Goal: Task Accomplishment & Management: Manage account settings

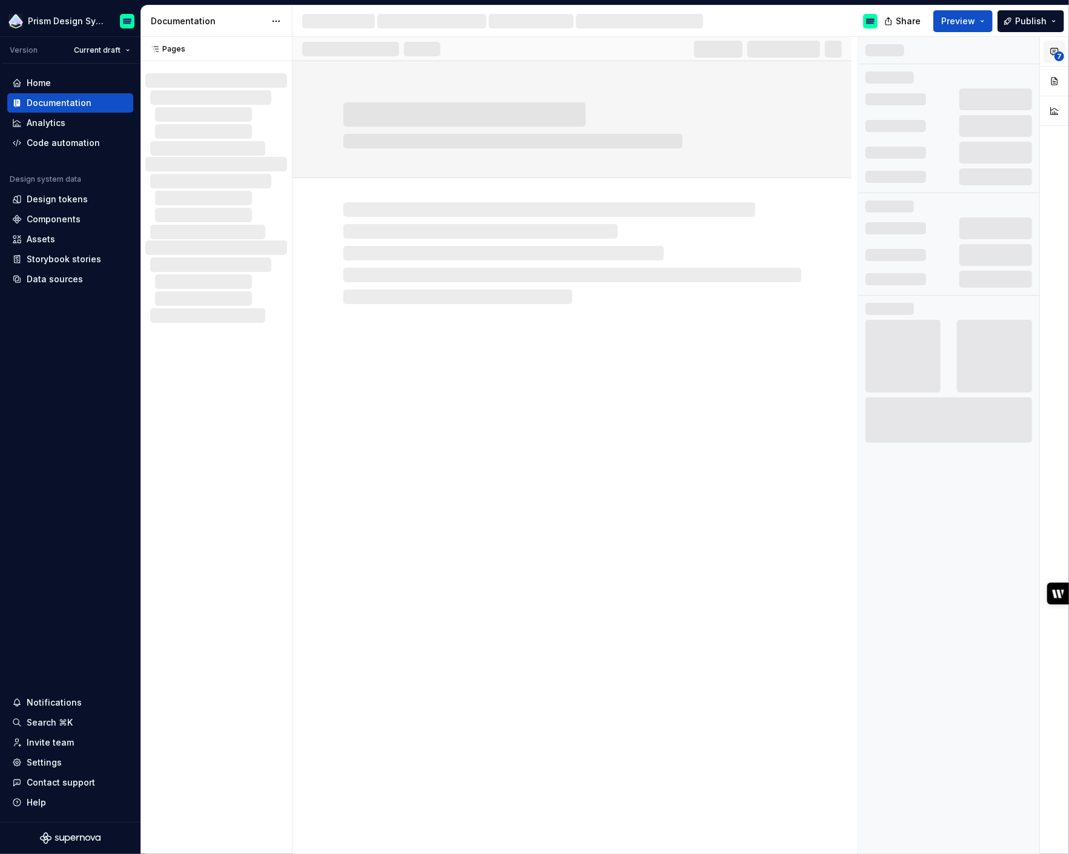
click at [1055, 48] on icon "button" at bounding box center [1054, 51] width 7 height 7
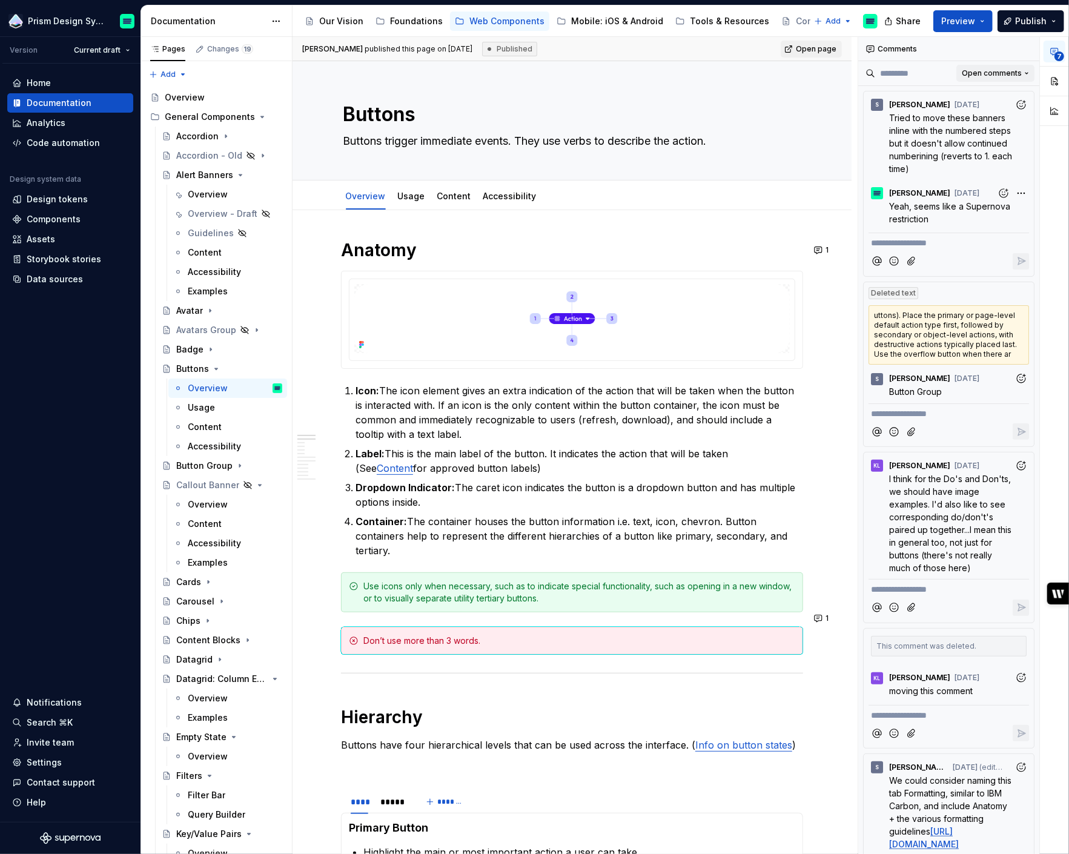
click at [1005, 74] on span "Open comments" at bounding box center [992, 73] width 60 height 10
click at [1005, 74] on div "**********" at bounding box center [963, 446] width 211 height 818
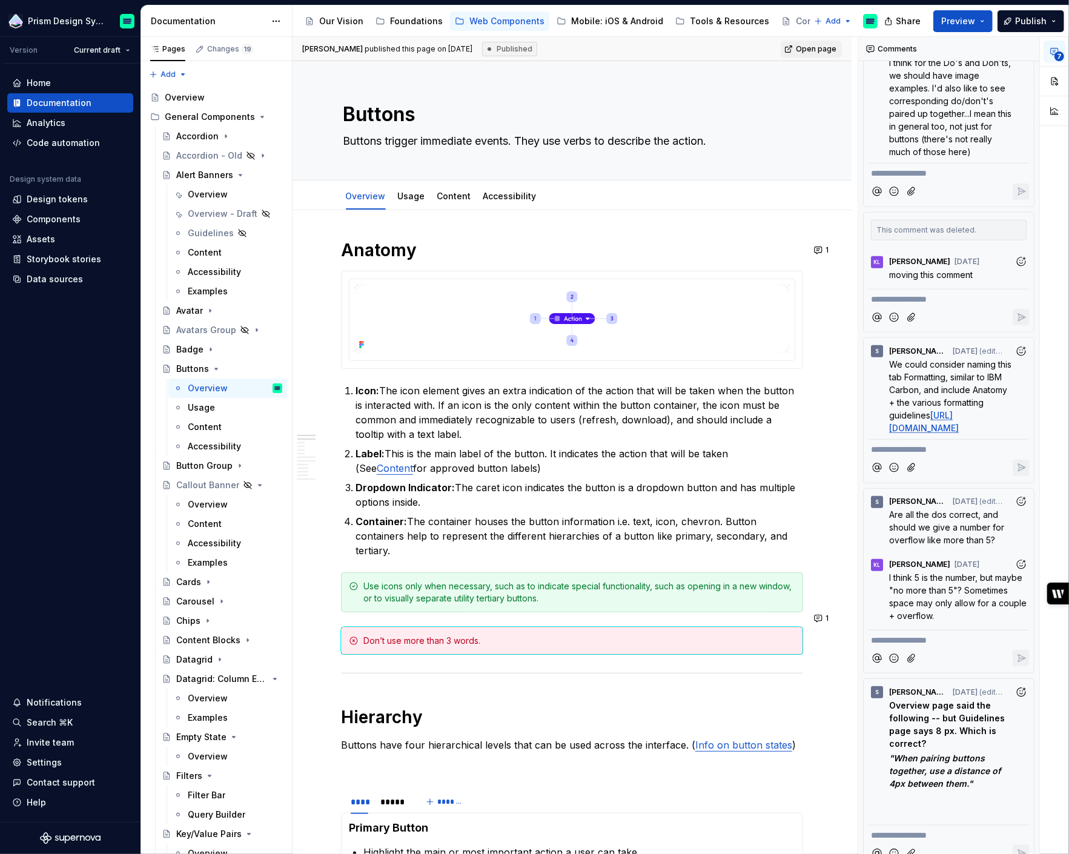
scroll to position [454, 0]
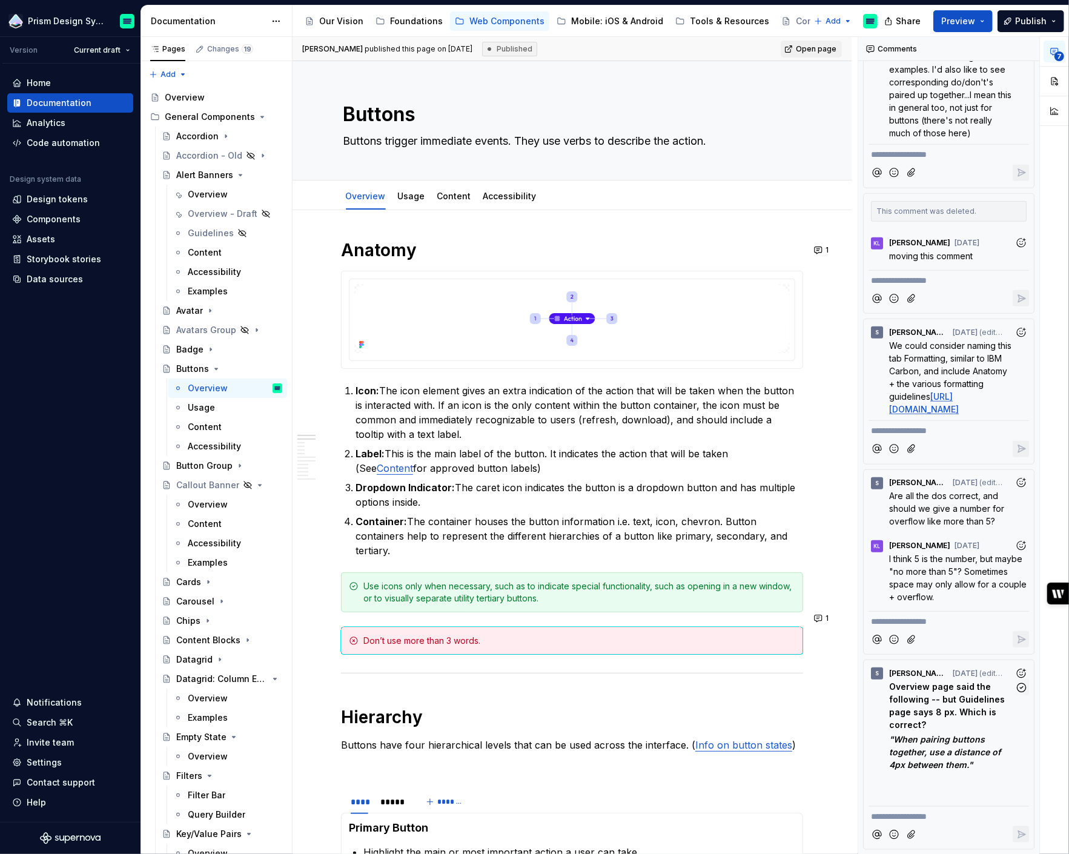
click at [929, 749] on strong ""When pairing buttons together, use a distance of 4px between them."" at bounding box center [946, 752] width 114 height 36
click at [957, 704] on p "Overview page said the following -- but Guidelines page says 8 px. Which is cor…" at bounding box center [951, 705] width 125 height 51
click at [980, 676] on div "S [PERSON_NAME] [DATE] (edited)" at bounding box center [949, 671] width 161 height 16
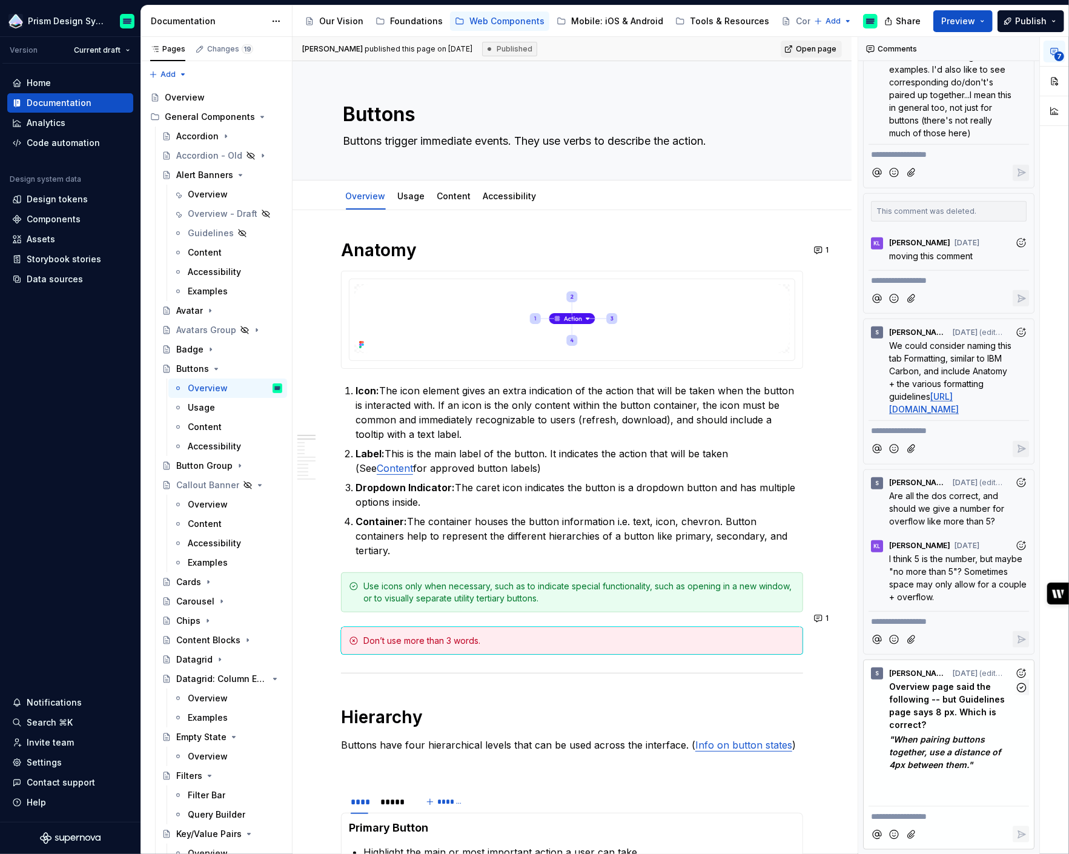
click at [901, 723] on strong "Overview page said the following -- but Guidelines page says 8 px. Which is cor…" at bounding box center [948, 705] width 118 height 48
click at [893, 674] on span "[PERSON_NAME]" at bounding box center [918, 674] width 59 height 10
click at [898, 700] on strong "Overview page said the following -- but Guidelines page says 8 px. Which is cor…" at bounding box center [948, 705] width 118 height 48
click at [906, 672] on span "[PERSON_NAME]" at bounding box center [918, 674] width 59 height 10
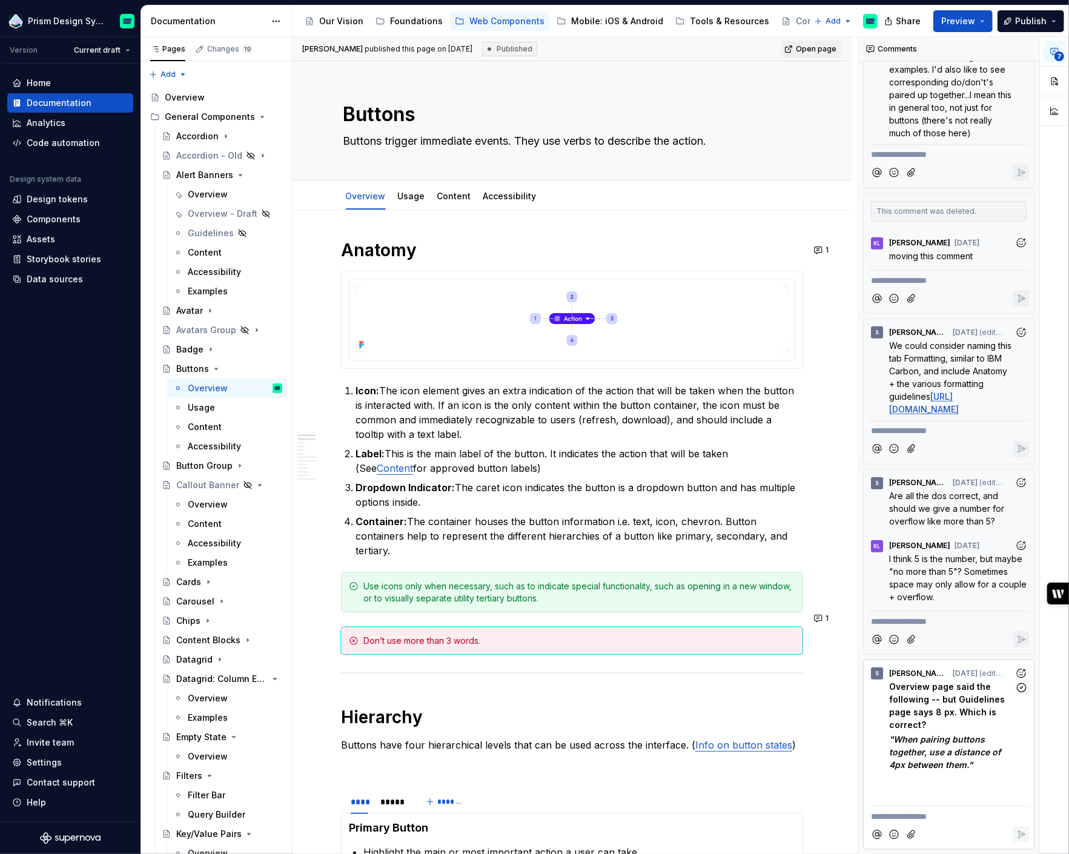
click at [0, 0] on span "(edited)" at bounding box center [0, 0] width 0 height 0
click at [939, 716] on strong "Overview page said the following -- but Guidelines page says 8 px. Which is cor…" at bounding box center [948, 705] width 118 height 48
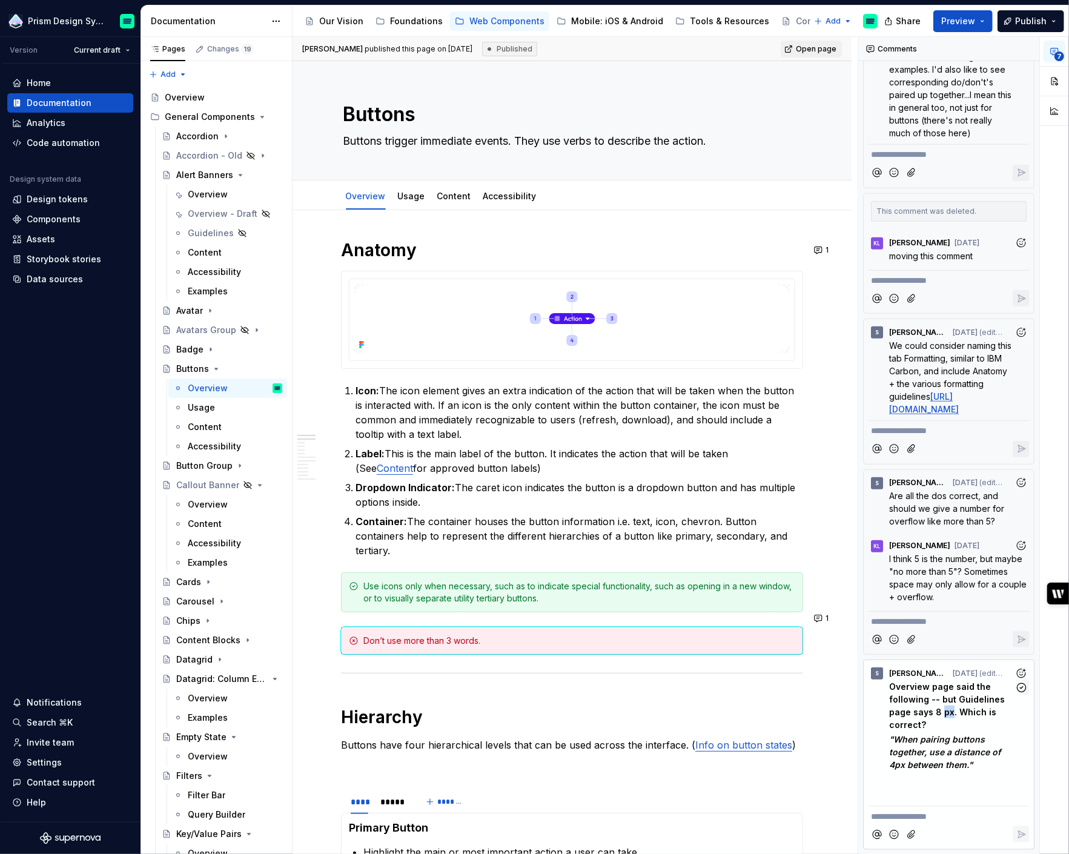
click at [939, 716] on strong "Overview page said the following -- but Guidelines page says 8 px. Which is cor…" at bounding box center [948, 705] width 118 height 48
click at [939, 715] on strong "Overview page said the following -- but Guidelines page says 8 px. Which is cor…" at bounding box center [948, 705] width 118 height 48
click at [921, 752] on strong ""When pairing buttons together, use a distance of 4px between them."" at bounding box center [946, 752] width 114 height 36
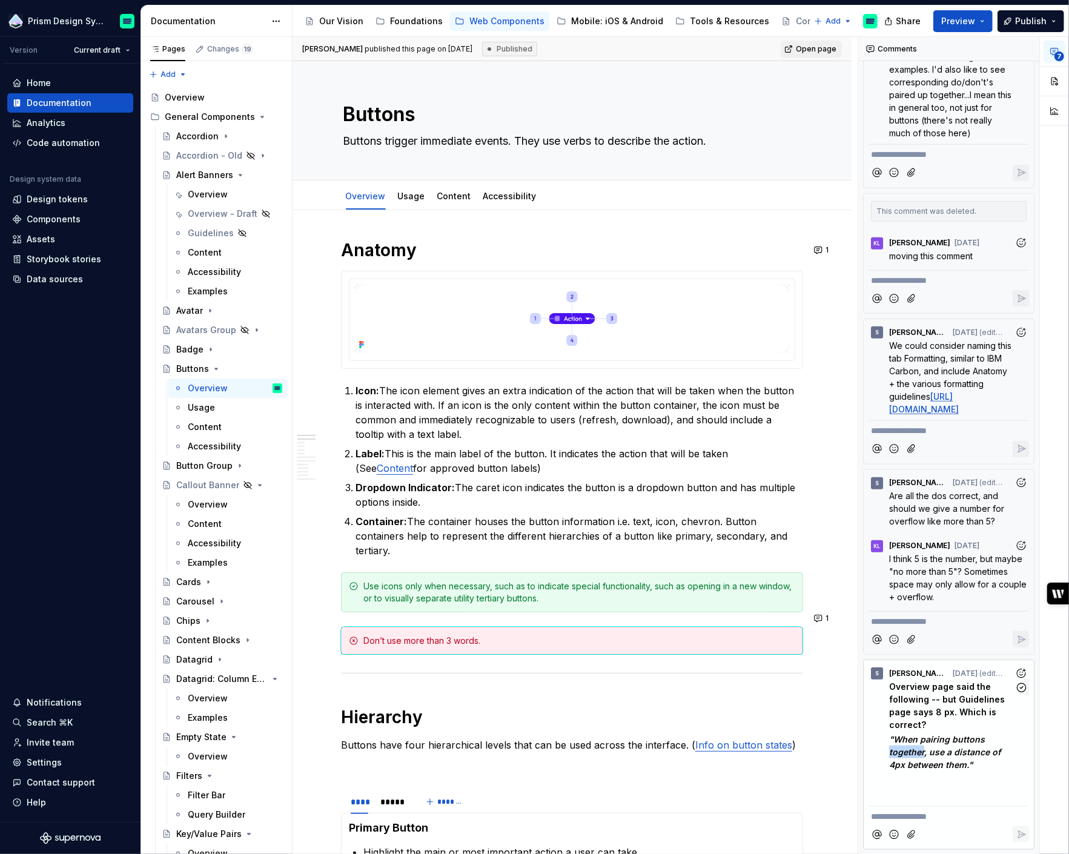
click at [921, 752] on strong ""When pairing buttons together, use a distance of 4px between them."" at bounding box center [946, 752] width 114 height 36
click at [947, 687] on strong "Overview page said the following -- but Guidelines page says 8 px. Which is cor…" at bounding box center [948, 705] width 118 height 48
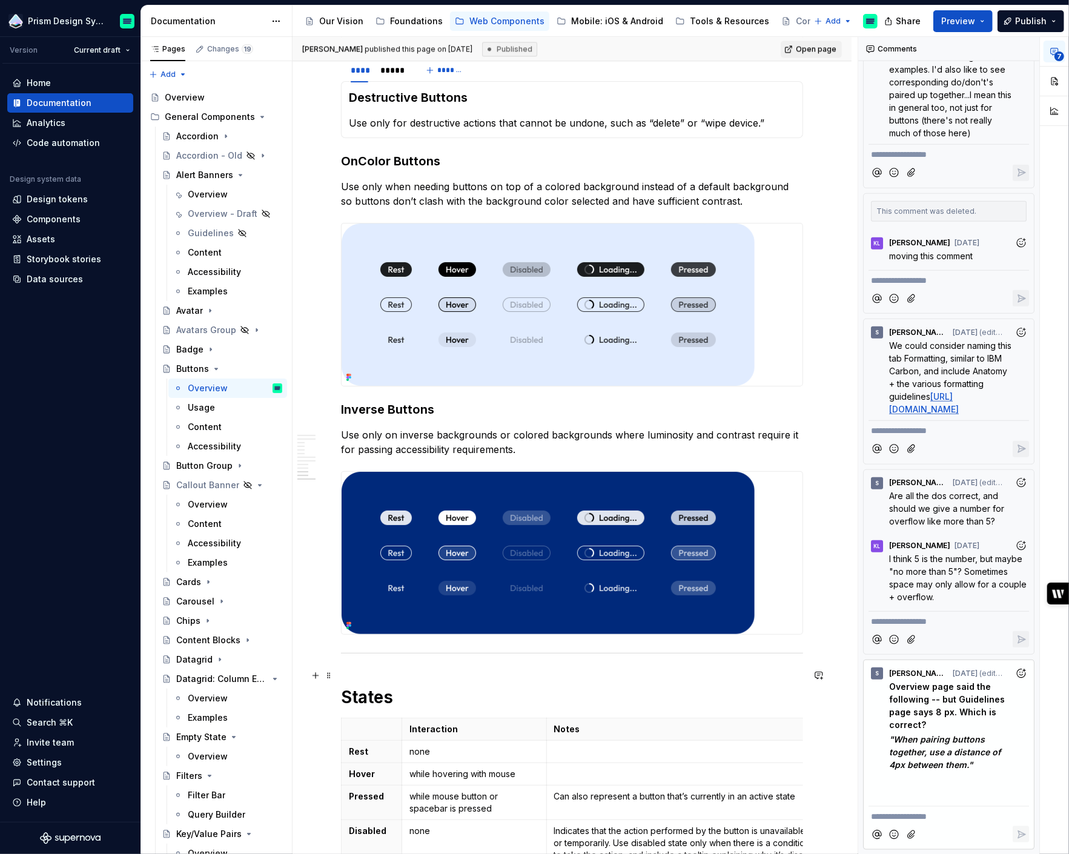
scroll to position [2171, 0]
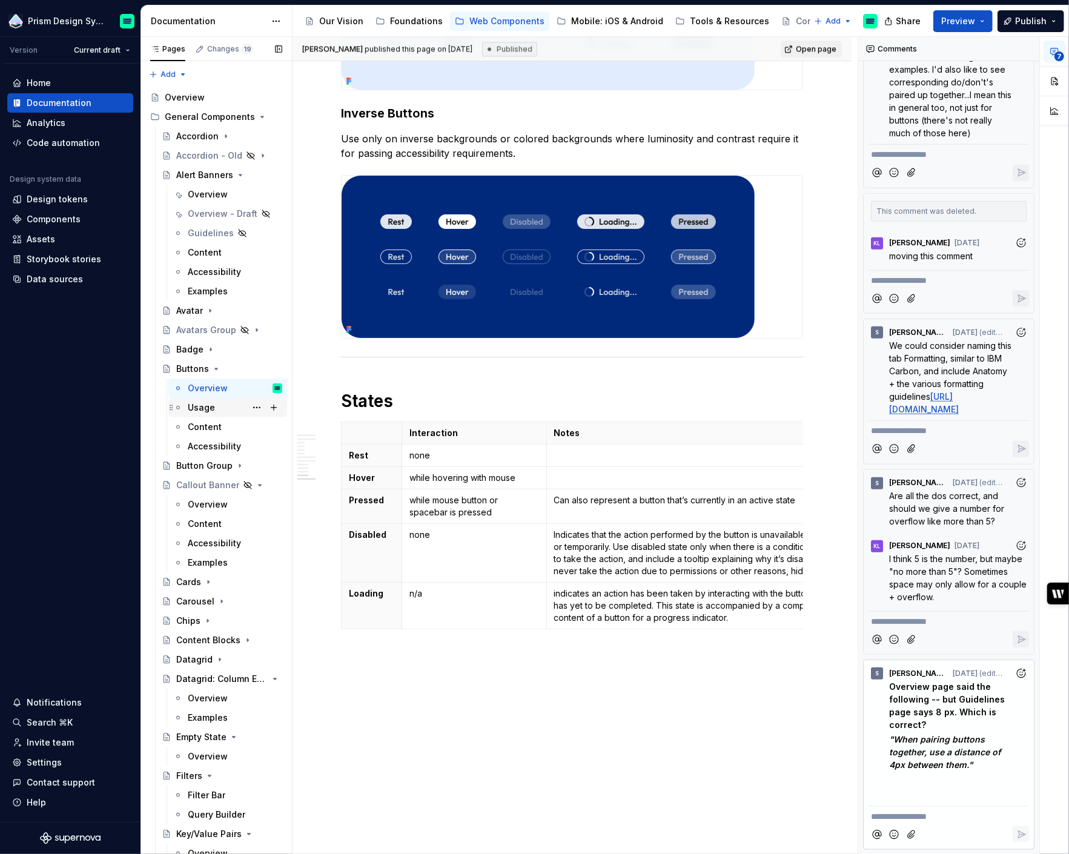
click at [225, 405] on div "Usage" at bounding box center [235, 407] width 94 height 17
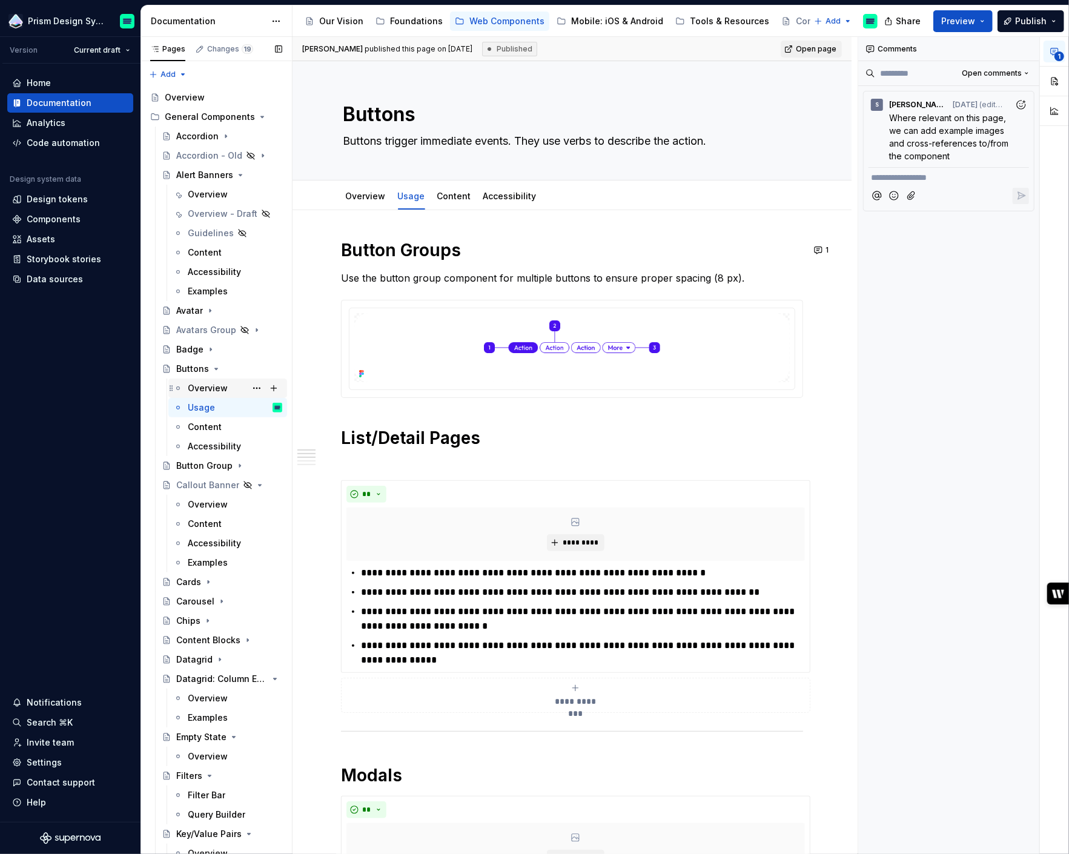
click at [225, 386] on div "Overview" at bounding box center [208, 388] width 40 height 12
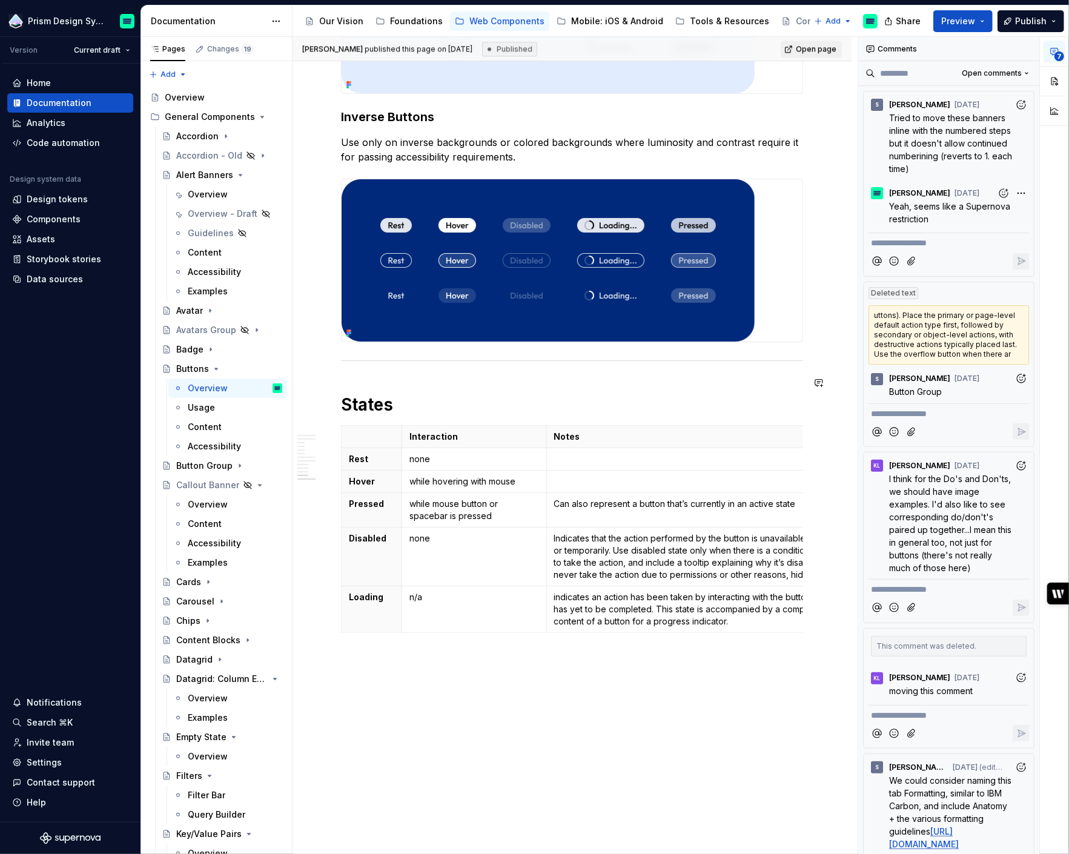
scroll to position [2171, 0]
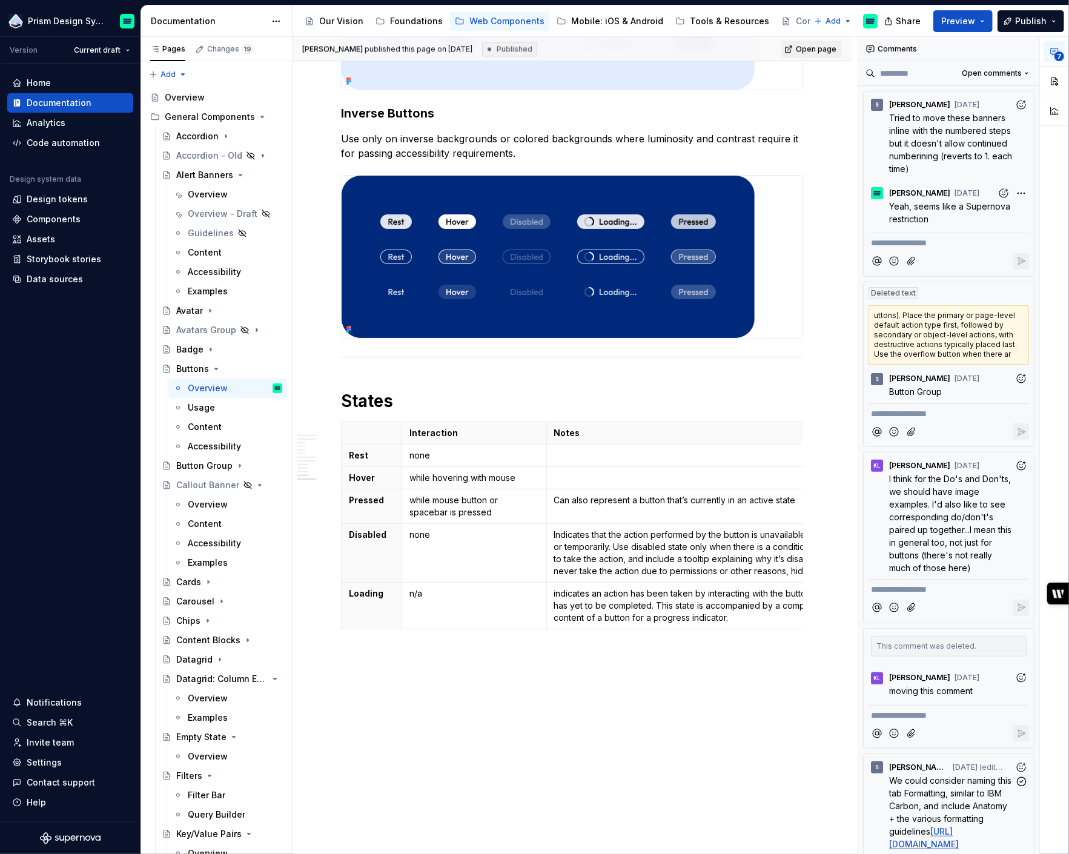
click at [910, 777] on span "We could consider naming this tab Formatting, similar to IBM Carbon, and includ…" at bounding box center [951, 805] width 125 height 61
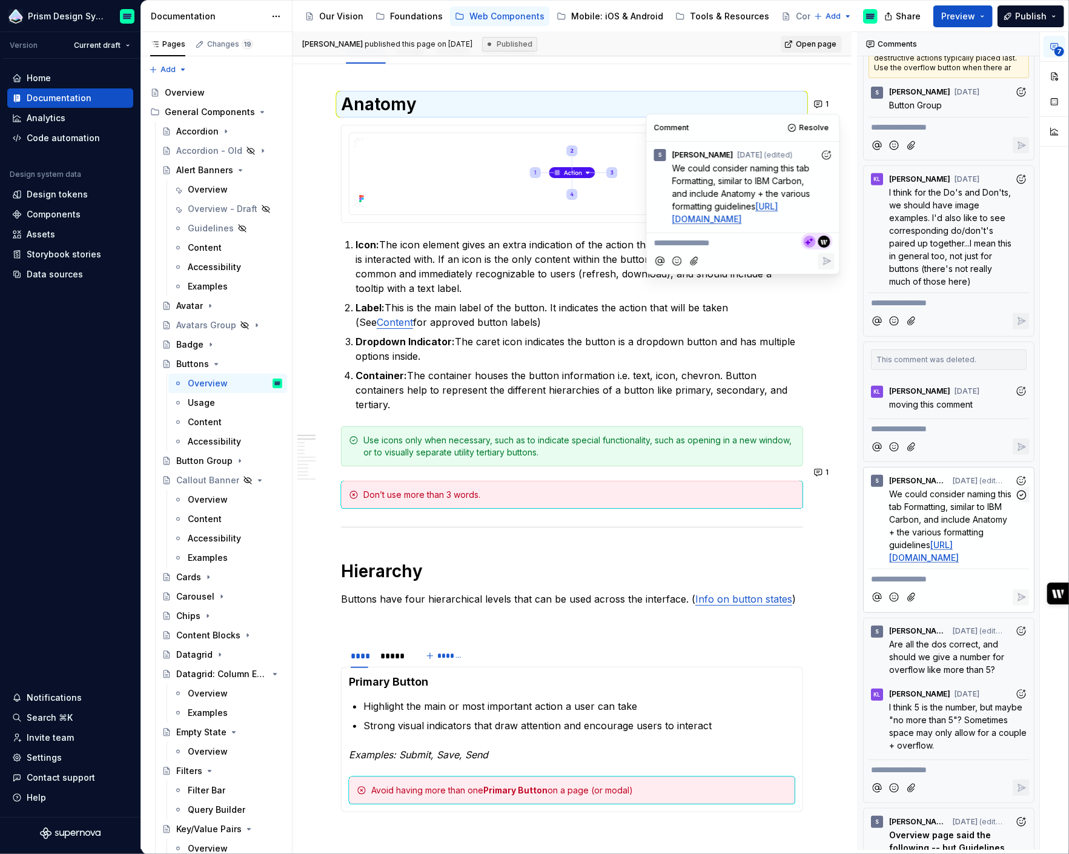
scroll to position [454, 0]
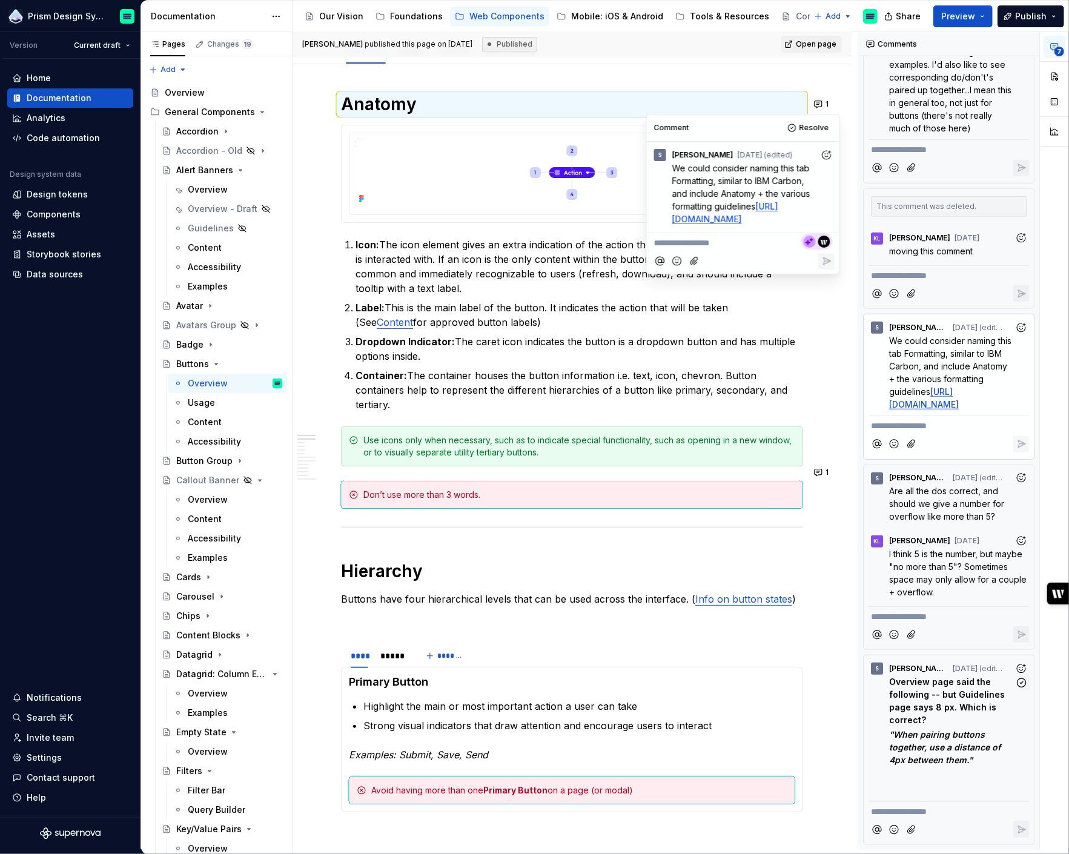
click at [952, 715] on p "Overview page said the following -- but Guidelines page says 8 px. Which is cor…" at bounding box center [951, 700] width 125 height 51
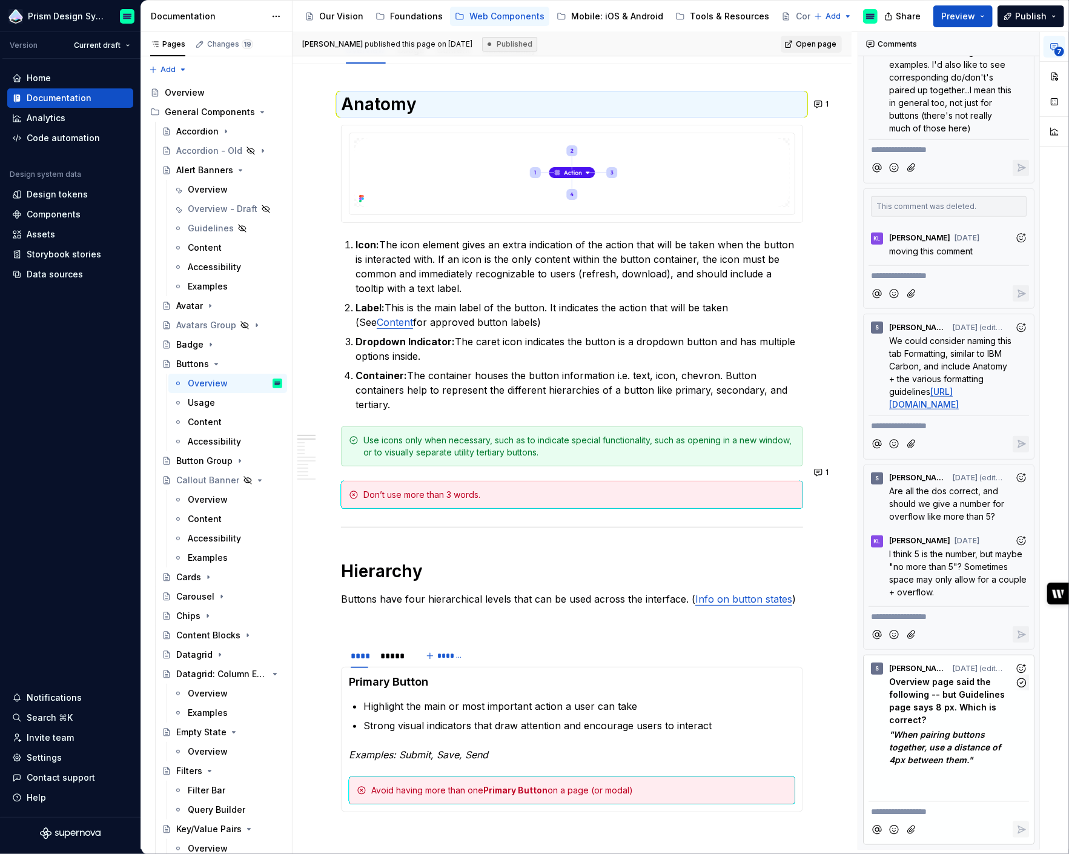
click at [952, 711] on strong "Overview page said the following -- but Guidelines page says 8 px. Which is cor…" at bounding box center [948, 701] width 118 height 48
click at [952, 712] on p "Overview page said the following -- but Guidelines page says 8 px. Which is cor…" at bounding box center [951, 700] width 125 height 51
click at [952, 710] on strong "Overview page said the following -- but Guidelines page says 8 px. Which is cor…" at bounding box center [948, 701] width 118 height 48
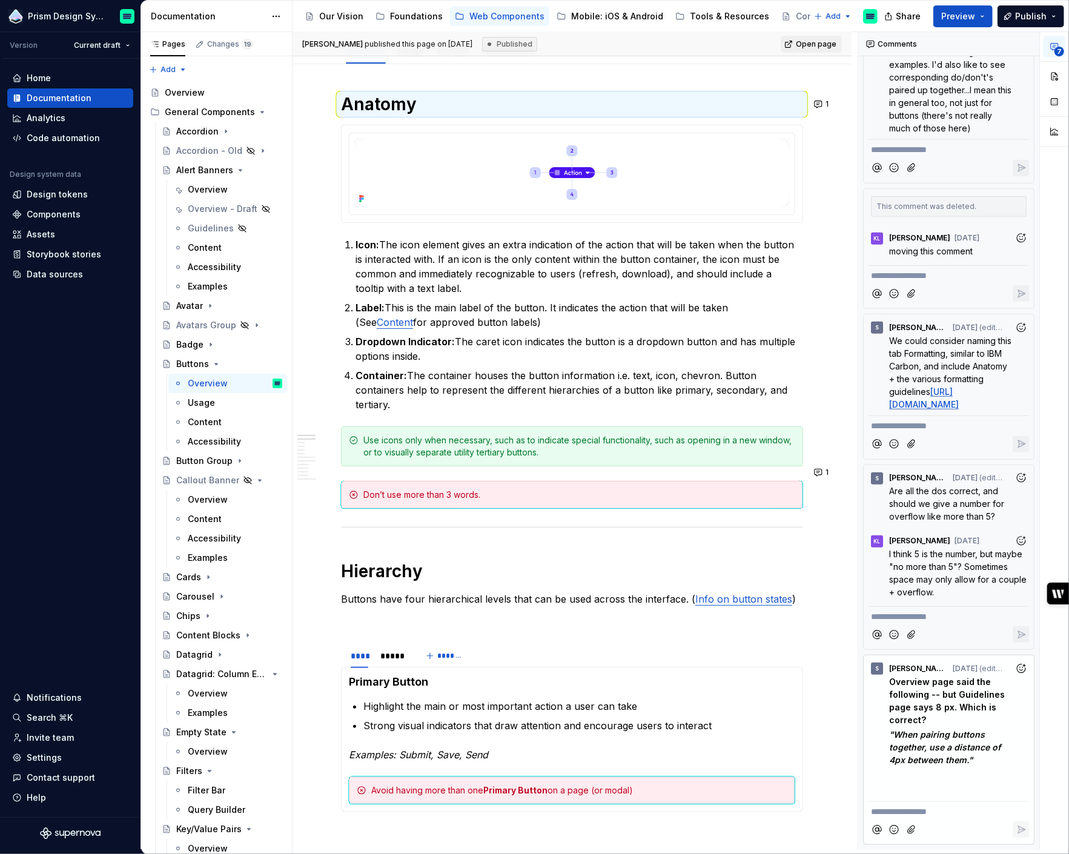
click at [946, 578] on span "I think 5 is the number, but maybe "no more than 5"? Sometimes space may only a…" at bounding box center [959, 573] width 140 height 48
click at [949, 518] on span "Are all the dos correct, and should we give a number for overflow like more tha…" at bounding box center [948, 504] width 118 height 36
click at [951, 508] on span "Are all the dos correct, and should we give a number for overflow like more tha…" at bounding box center [948, 504] width 118 height 36
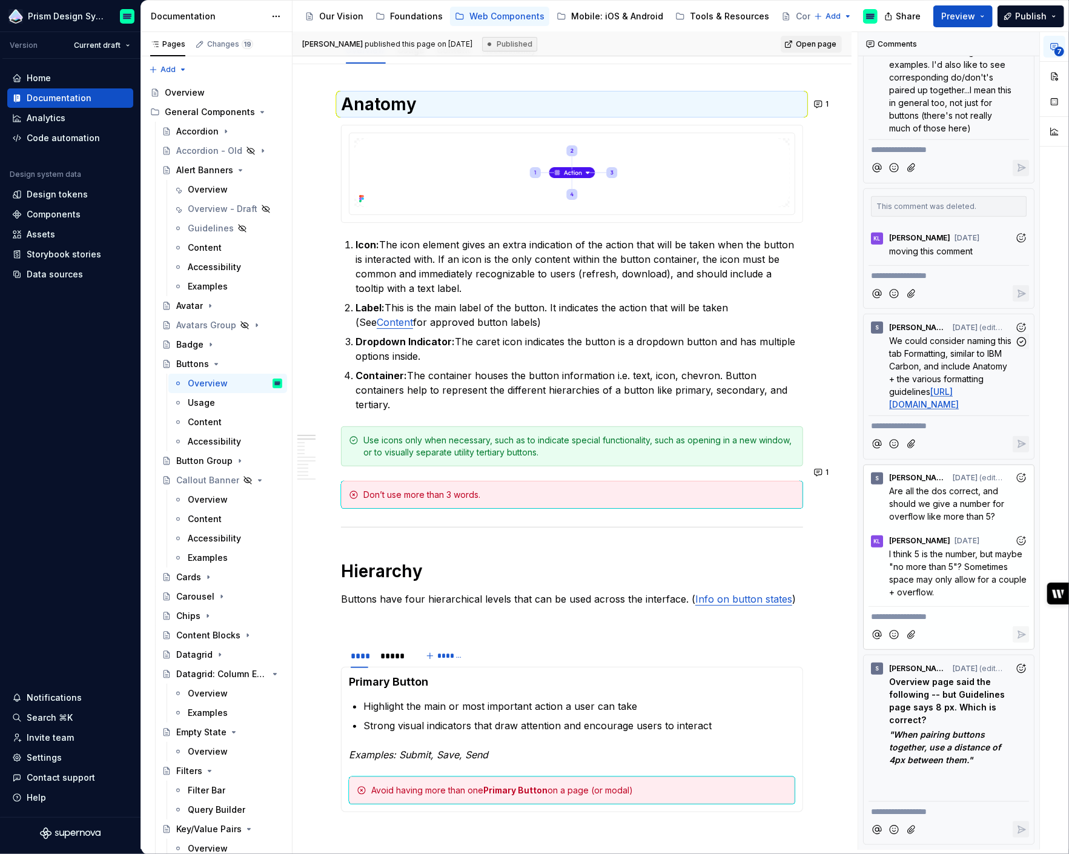
click at [947, 340] on span "We could consider naming this tab Formatting, similar to IBM Carbon, and includ…" at bounding box center [951, 366] width 125 height 61
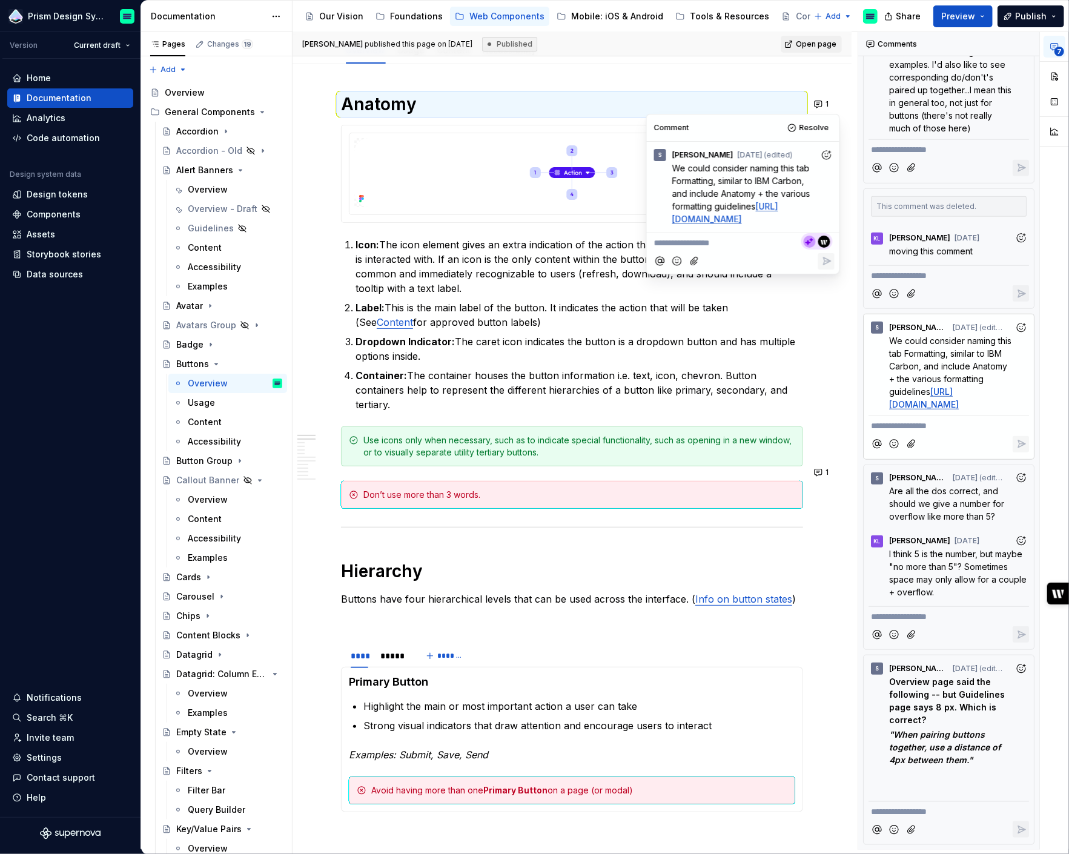
click at [936, 246] on span "moving this comment" at bounding box center [931, 251] width 84 height 10
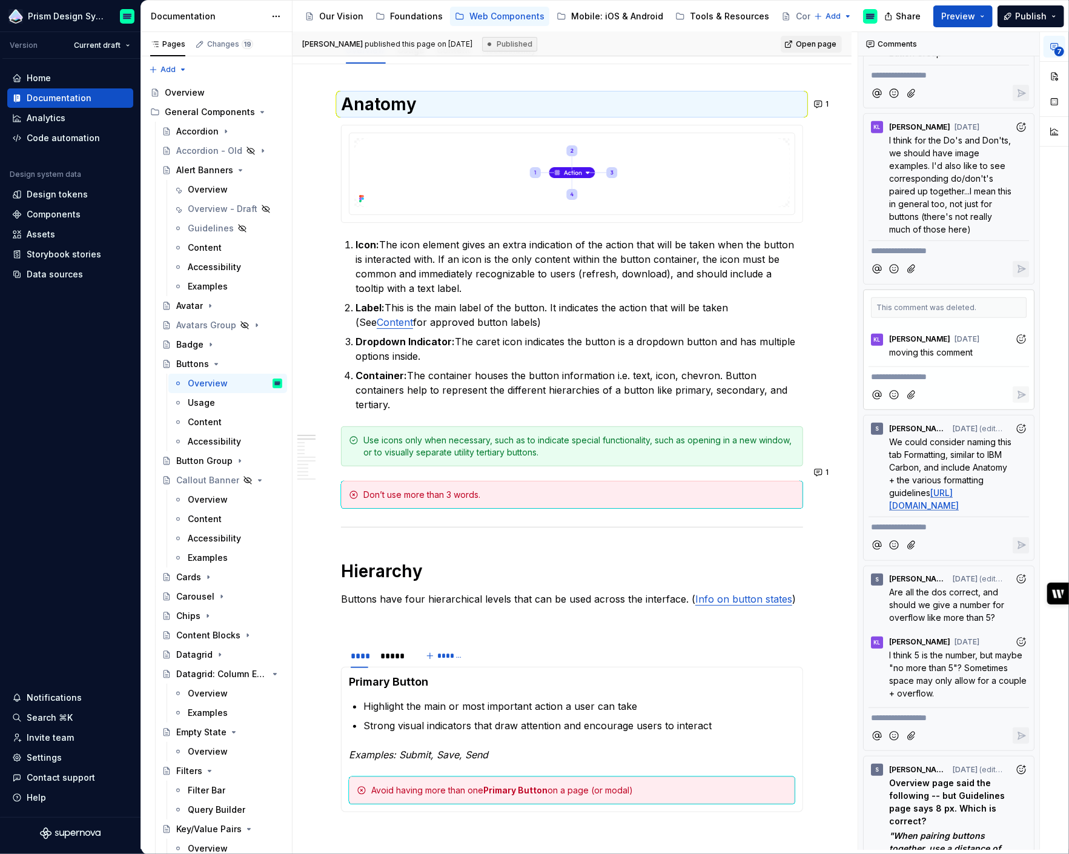
scroll to position [174, 0]
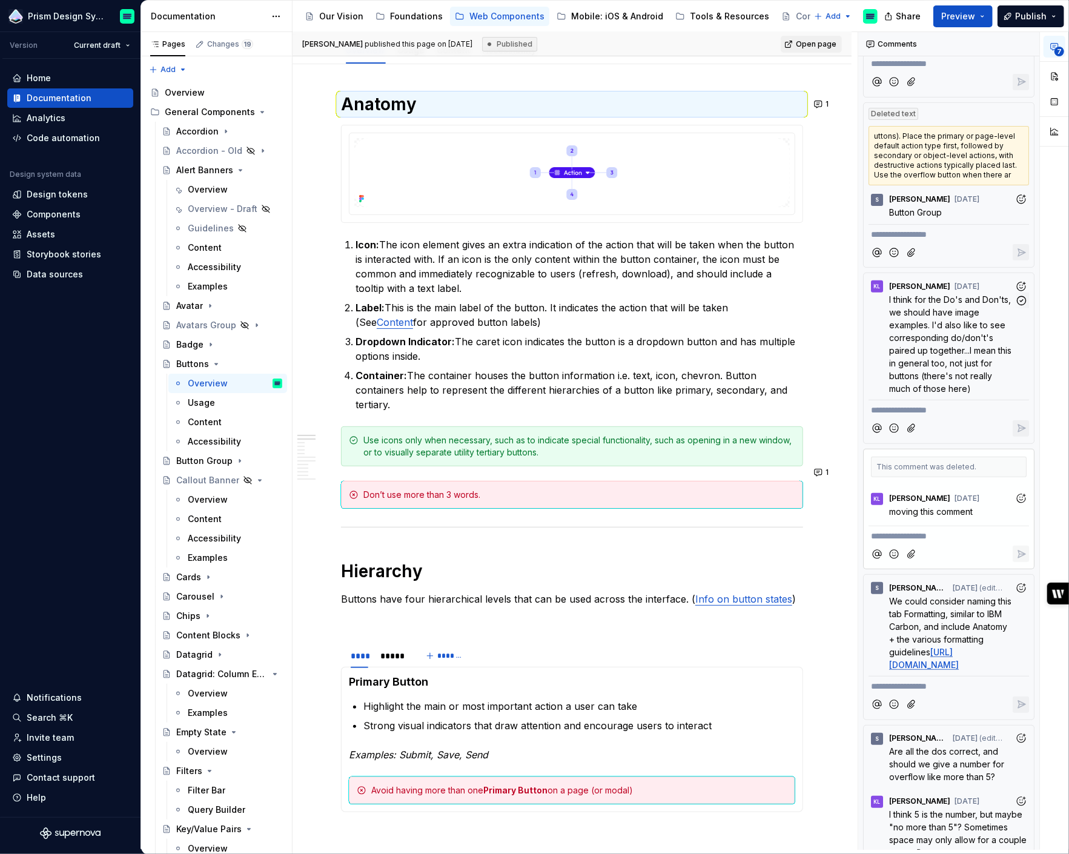
click at [927, 326] on span "I think for the Do's and Don'ts, we should have image examples. I'd also like t…" at bounding box center [951, 343] width 125 height 99
click at [928, 207] on span "Button Group" at bounding box center [915, 212] width 53 height 10
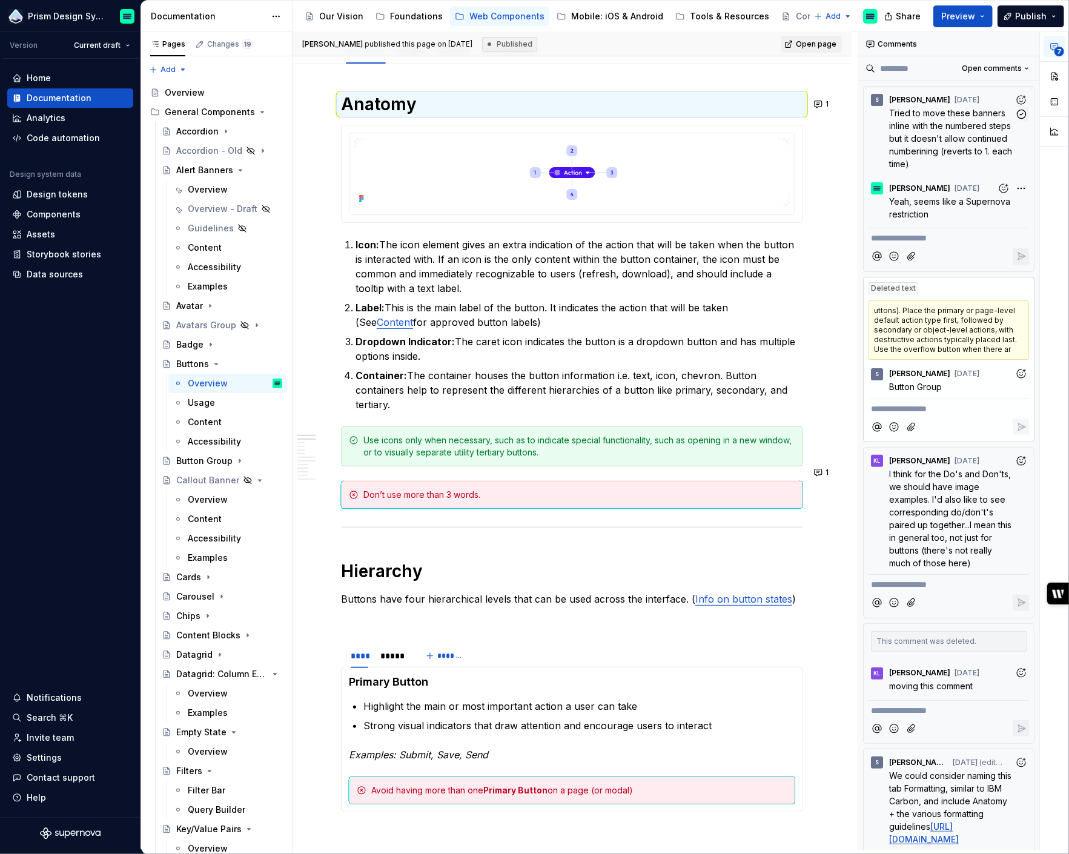
click at [927, 142] on p "Tried to move these banners inline with the numbered steps but it doesn't allow…" at bounding box center [951, 139] width 125 height 64
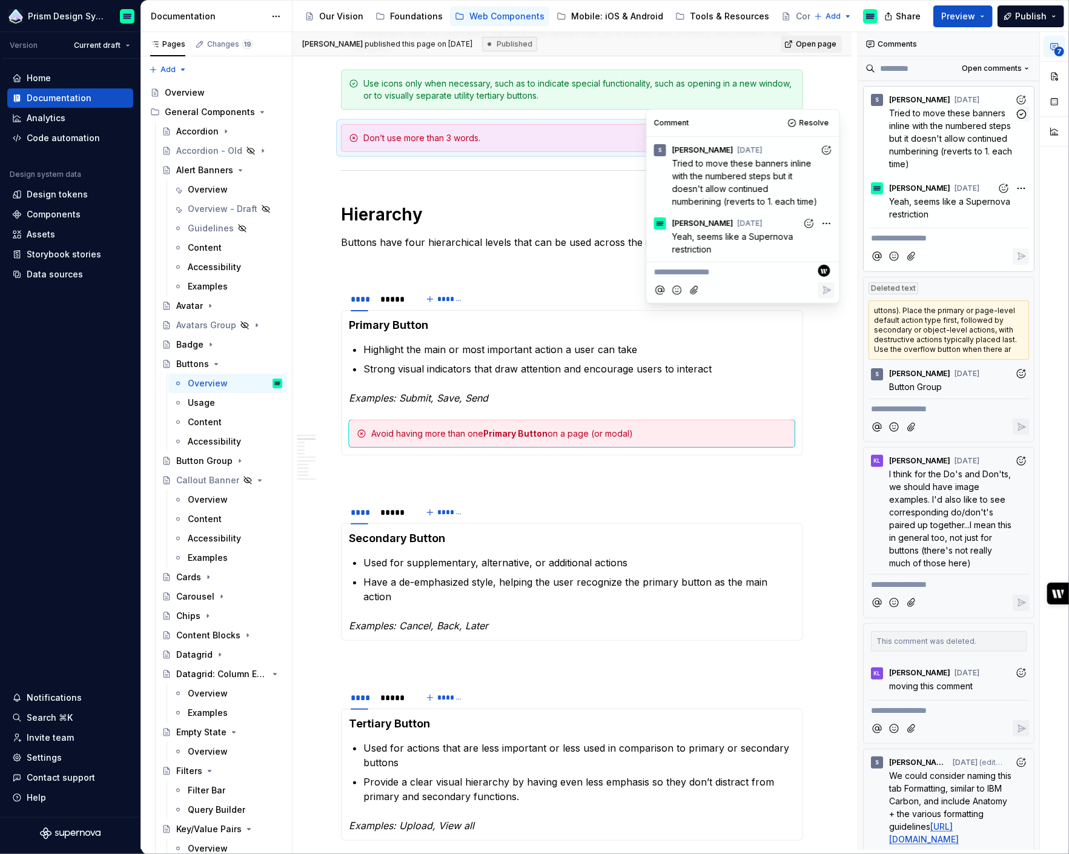
scroll to position [514, 0]
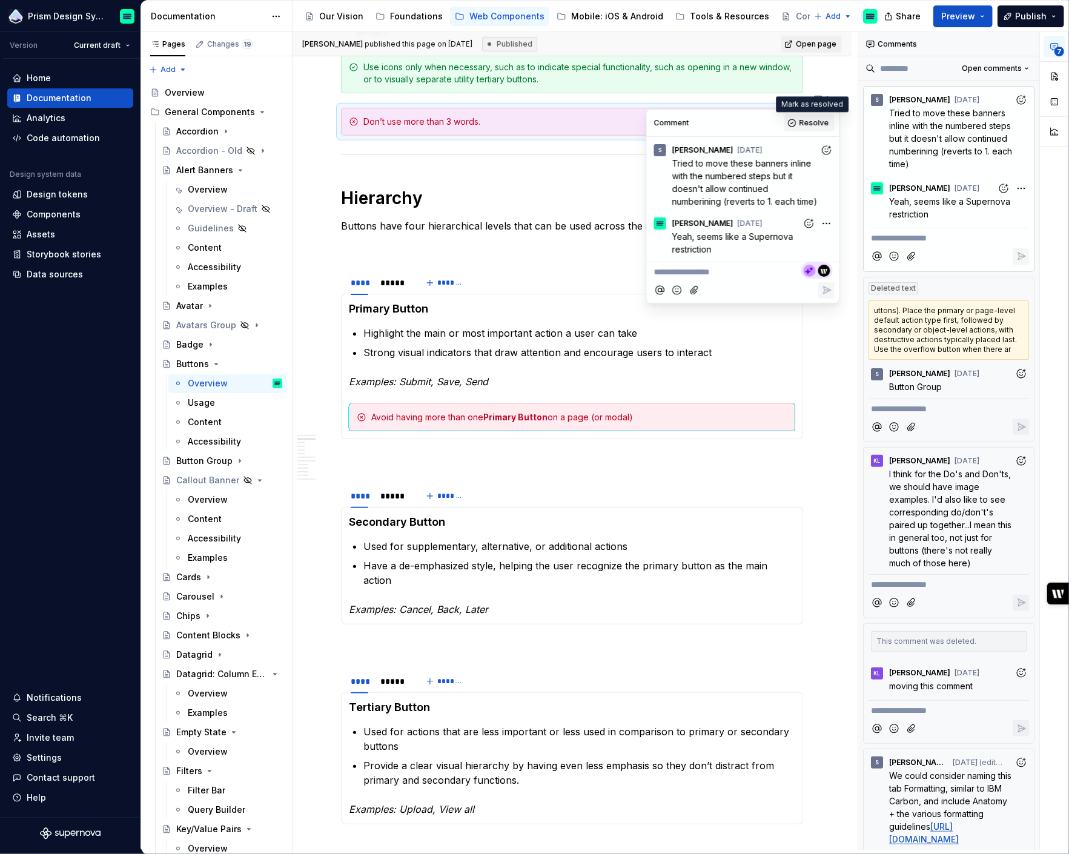
click at [806, 122] on span "Resolve" at bounding box center [815, 123] width 30 height 10
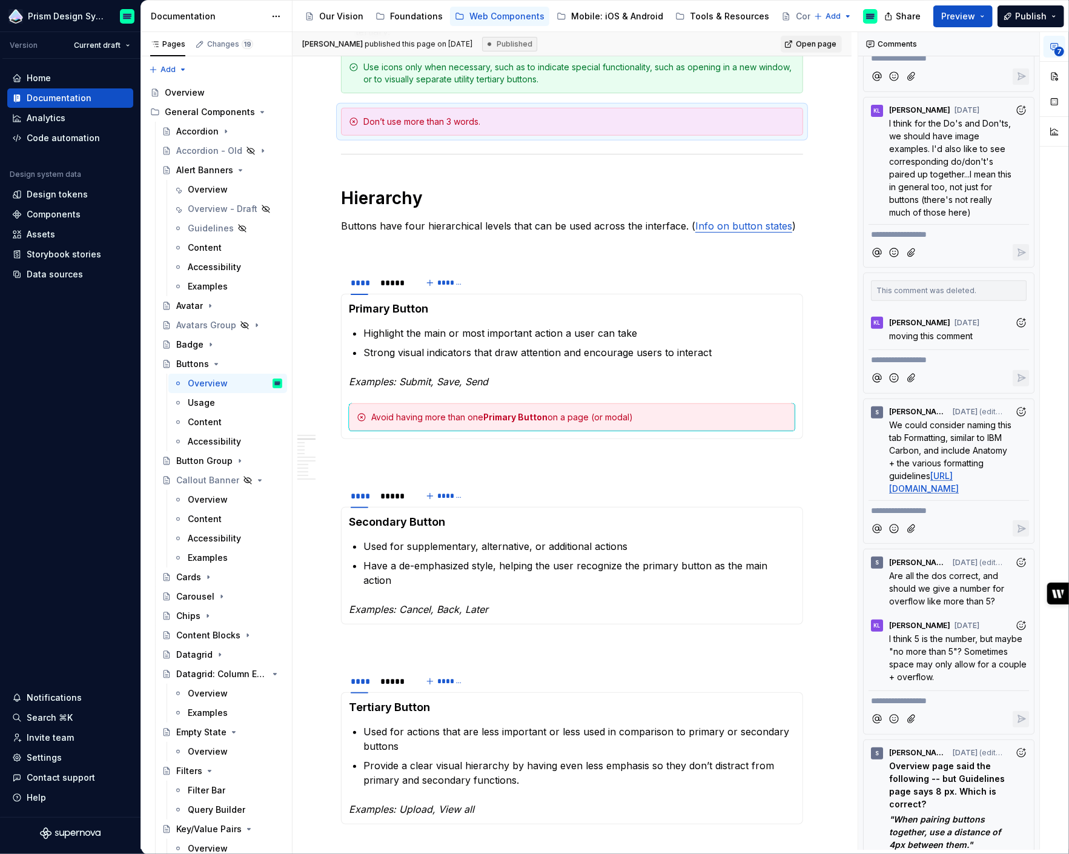
scroll to position [265, 0]
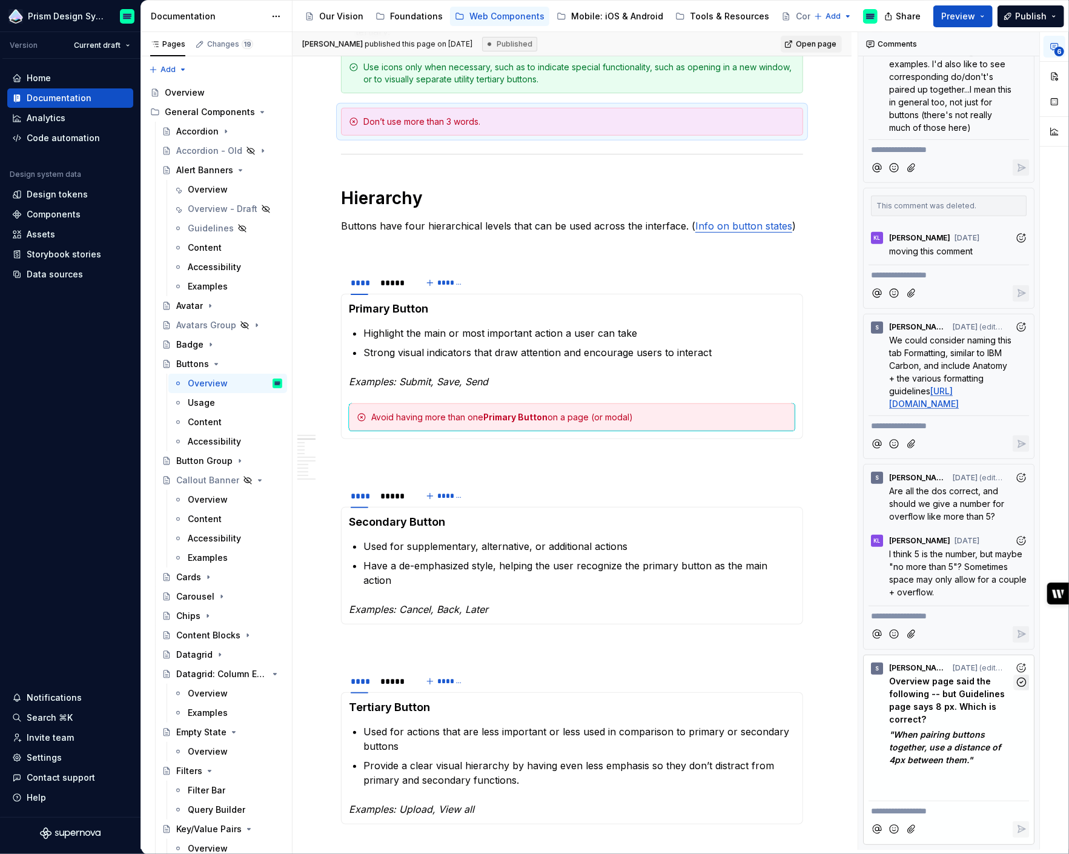
click at [1019, 685] on icon "button" at bounding box center [1021, 682] width 8 height 8
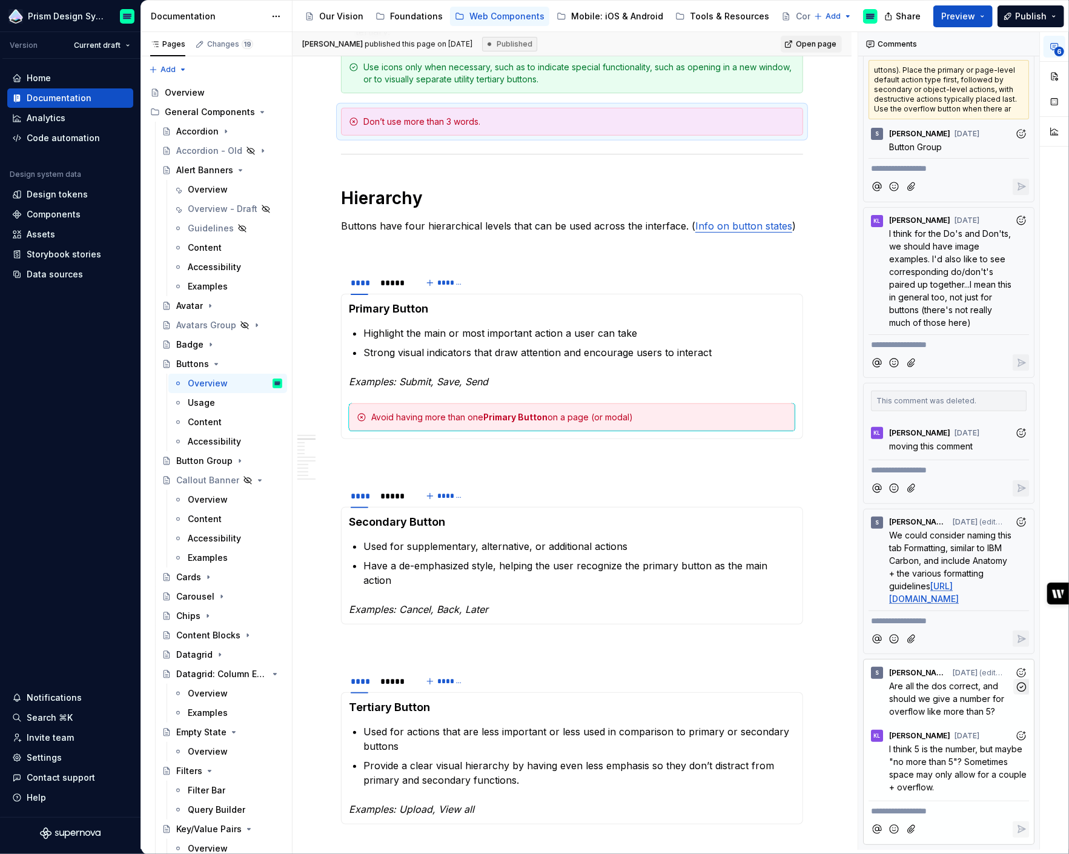
click at [1021, 683] on icon "button" at bounding box center [1022, 687] width 12 height 12
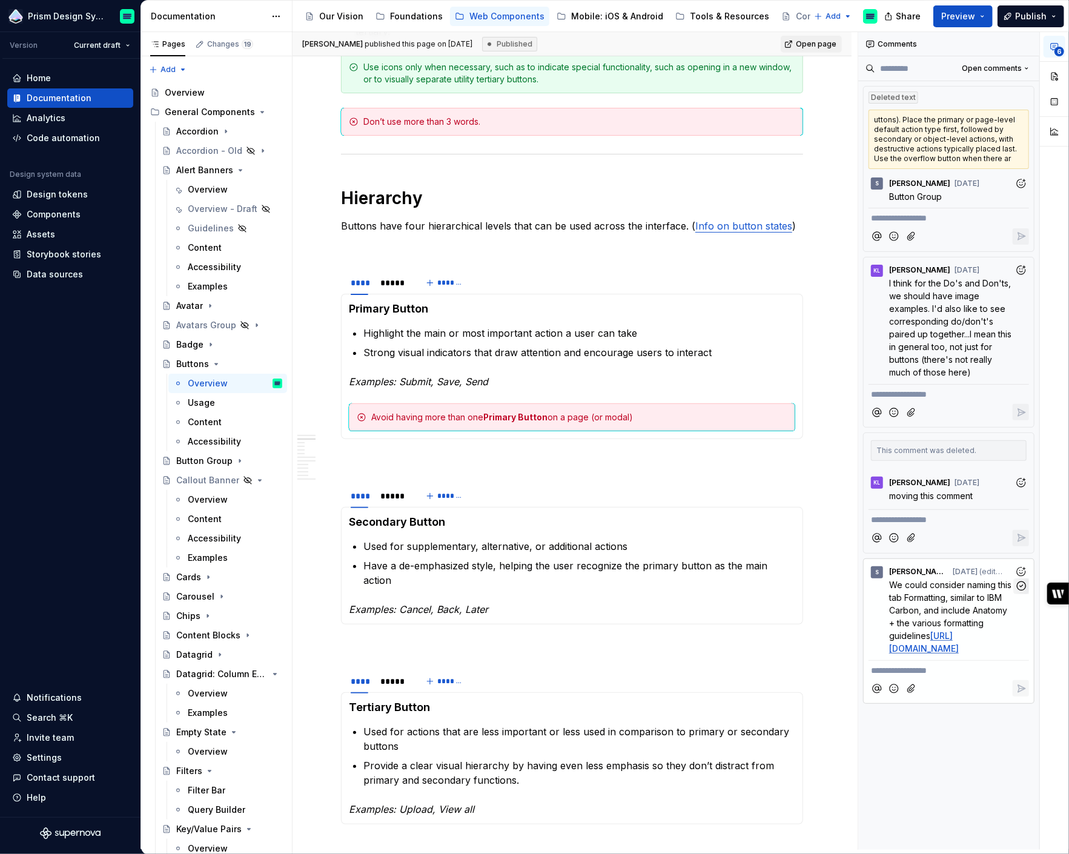
click at [1020, 580] on icon "button" at bounding box center [1022, 586] width 12 height 12
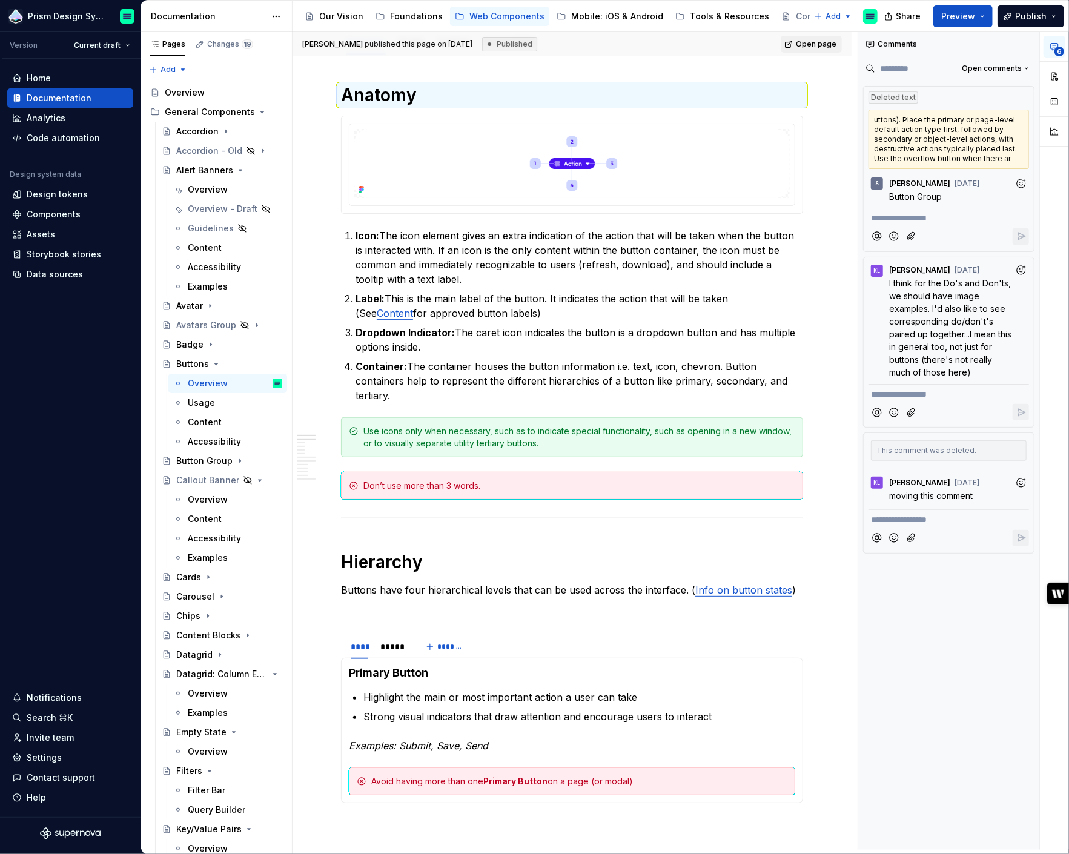
scroll to position [141, 0]
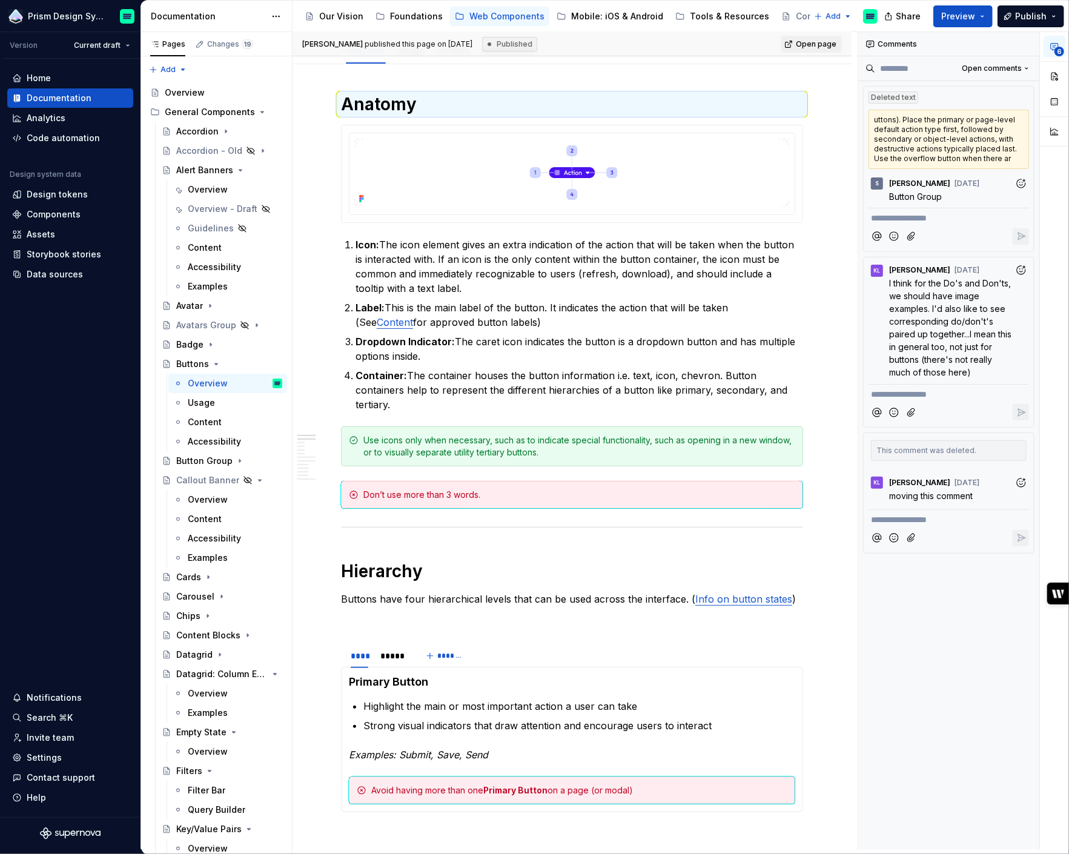
click at [1022, 480] on icon "Add reaction" at bounding box center [1021, 483] width 12 height 12
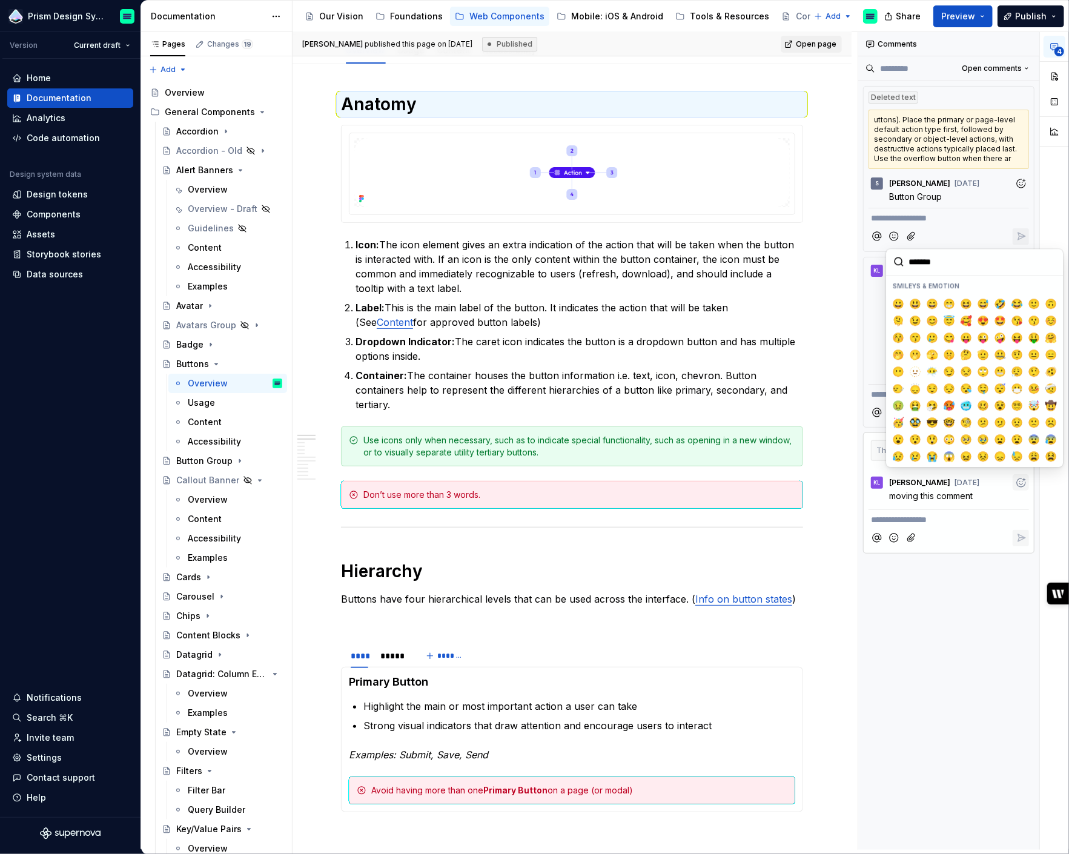
click at [999, 479] on div "[PERSON_NAME] [DATE]" at bounding box center [949, 480] width 161 height 16
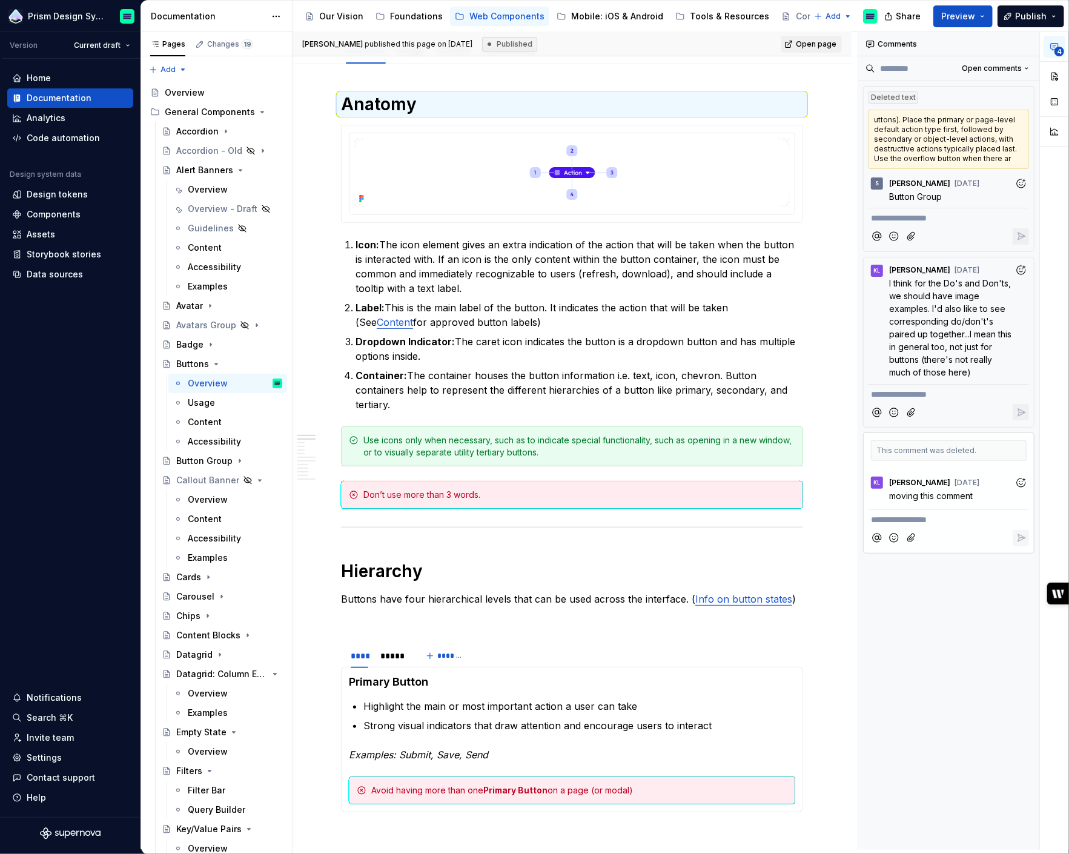
click at [950, 491] on span "moving this comment" at bounding box center [931, 496] width 84 height 10
click at [956, 491] on span "moving this comment" at bounding box center [931, 496] width 84 height 10
click at [878, 481] on div "KL" at bounding box center [877, 483] width 7 height 10
click at [972, 321] on span "I think for the Do's and Don'ts, we should have image examples. I'd also like t…" at bounding box center [951, 327] width 125 height 99
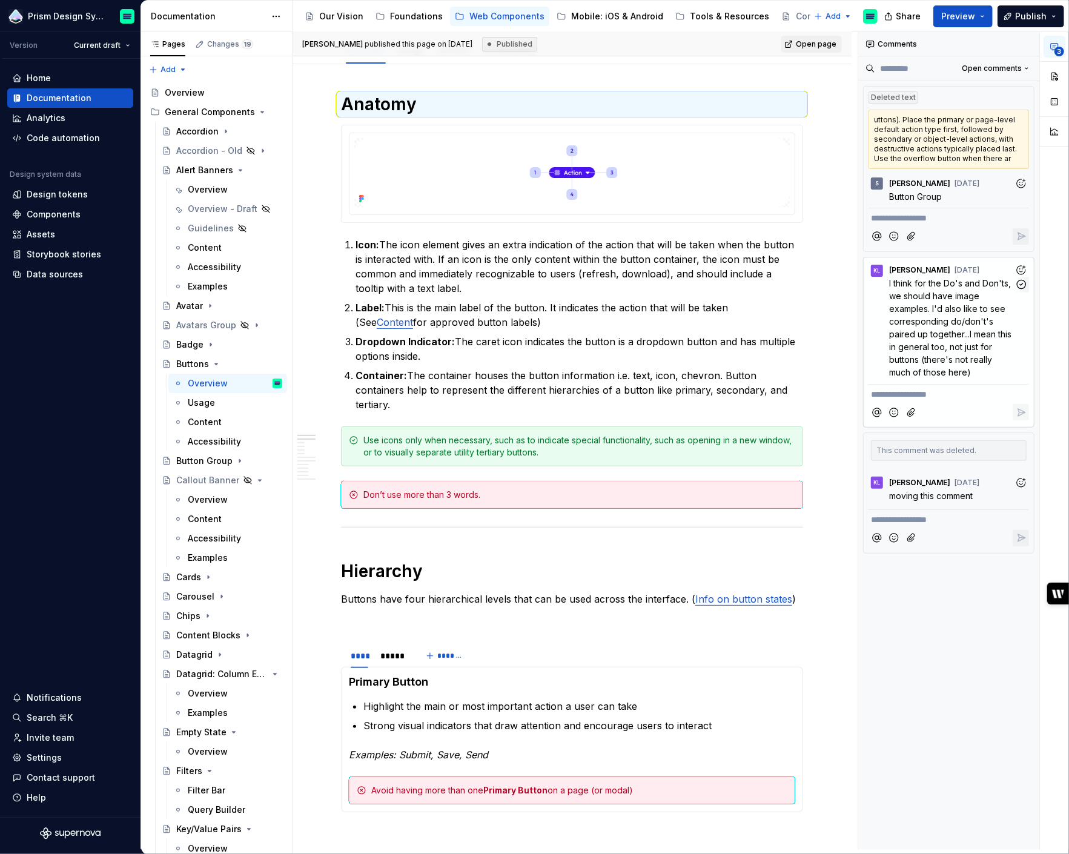
click at [972, 320] on span "I think for the Do's and Don'ts, we should have image examples. I'd also like t…" at bounding box center [951, 327] width 125 height 99
click at [1022, 283] on icon "button" at bounding box center [1022, 285] width 12 height 12
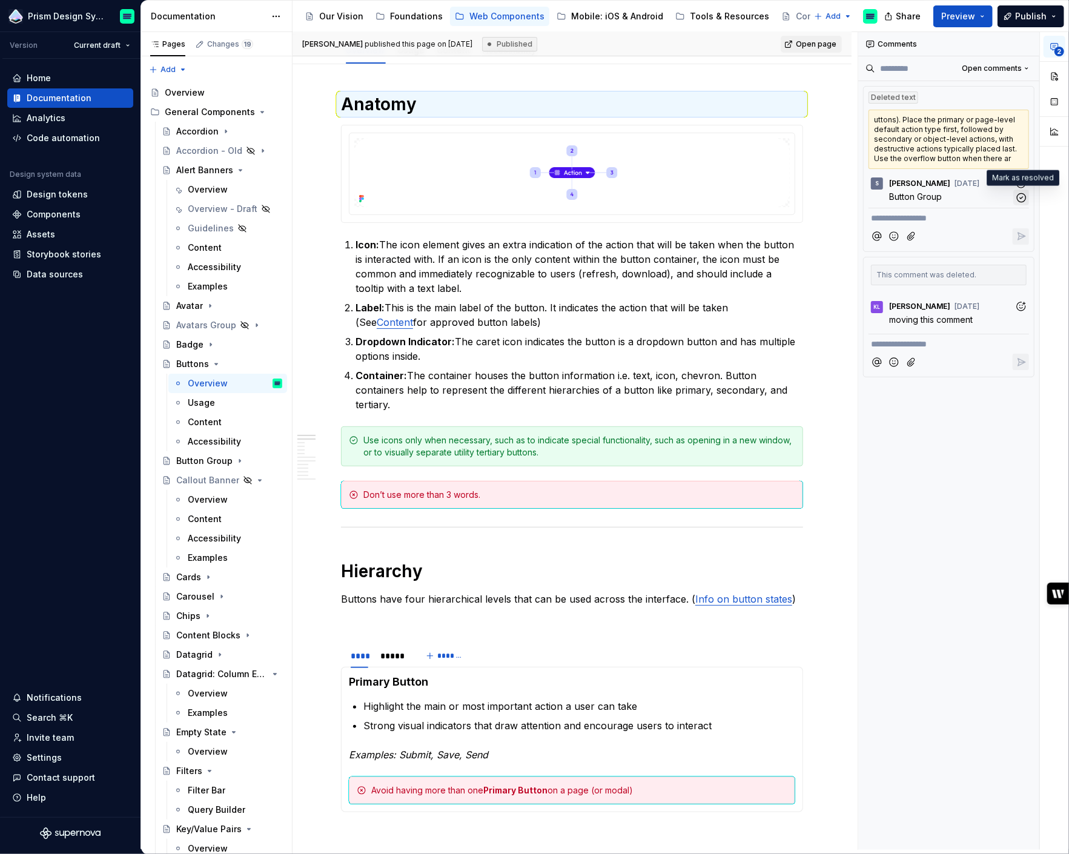
click at [1024, 200] on icon "button" at bounding box center [1022, 198] width 12 height 12
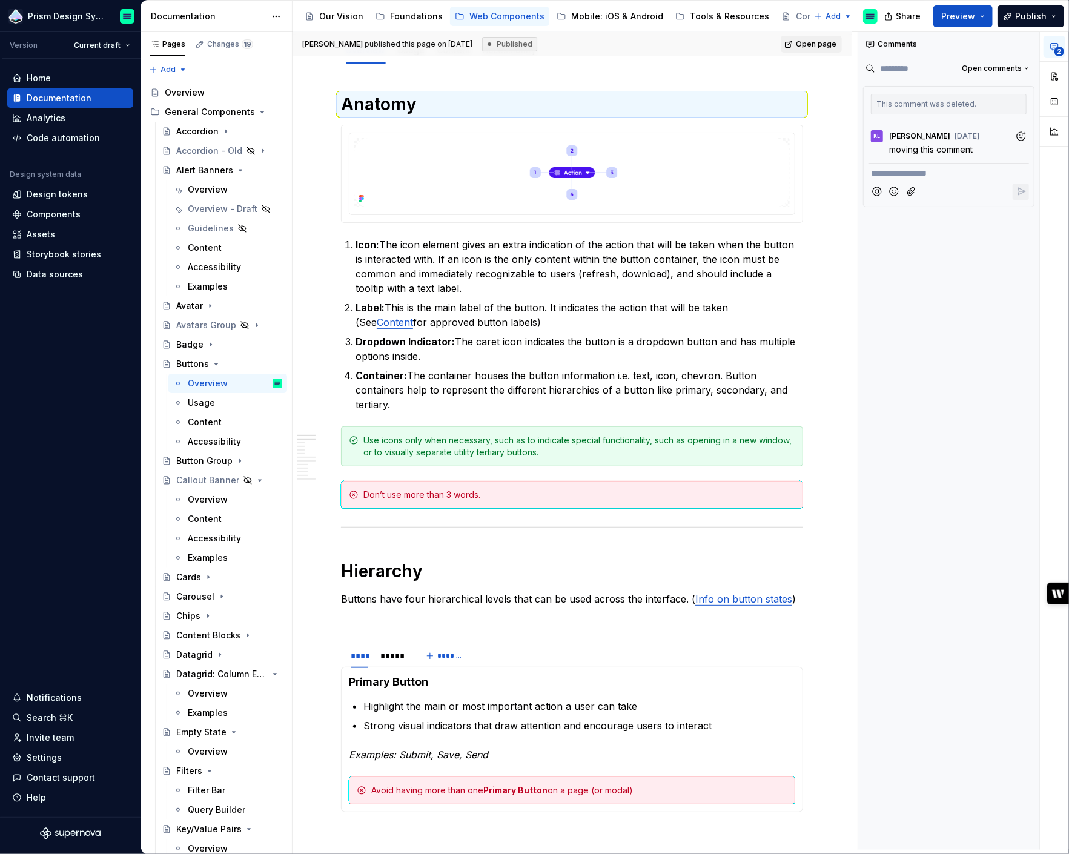
click at [1022, 144] on p "moving this comment" at bounding box center [959, 149] width 140 height 13
click at [1001, 150] on p "moving this comment" at bounding box center [959, 149] width 140 height 13
click at [972, 102] on p "This comment was deleted." at bounding box center [949, 104] width 156 height 21
click at [1054, 48] on icon "button" at bounding box center [1055, 47] width 10 height 10
click at [1008, 68] on span "Open comments" at bounding box center [992, 69] width 60 height 10
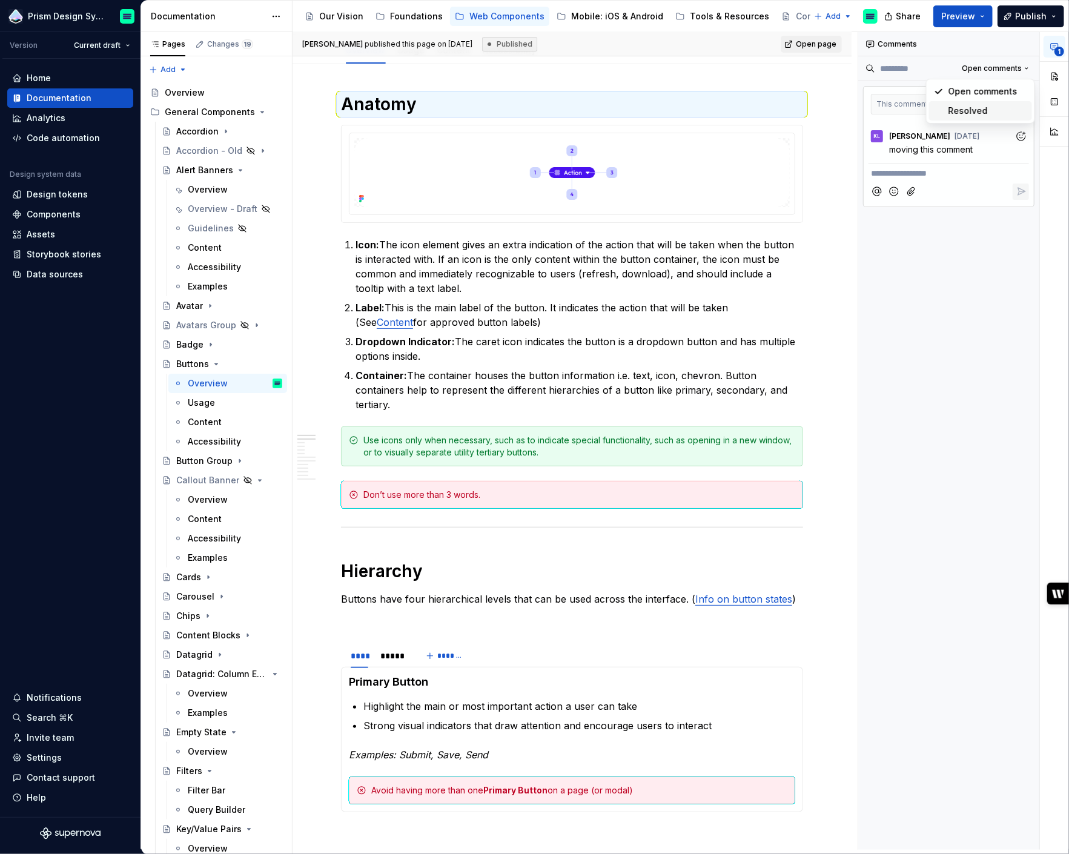
click at [968, 111] on div "Resolved" at bounding box center [988, 111] width 79 height 12
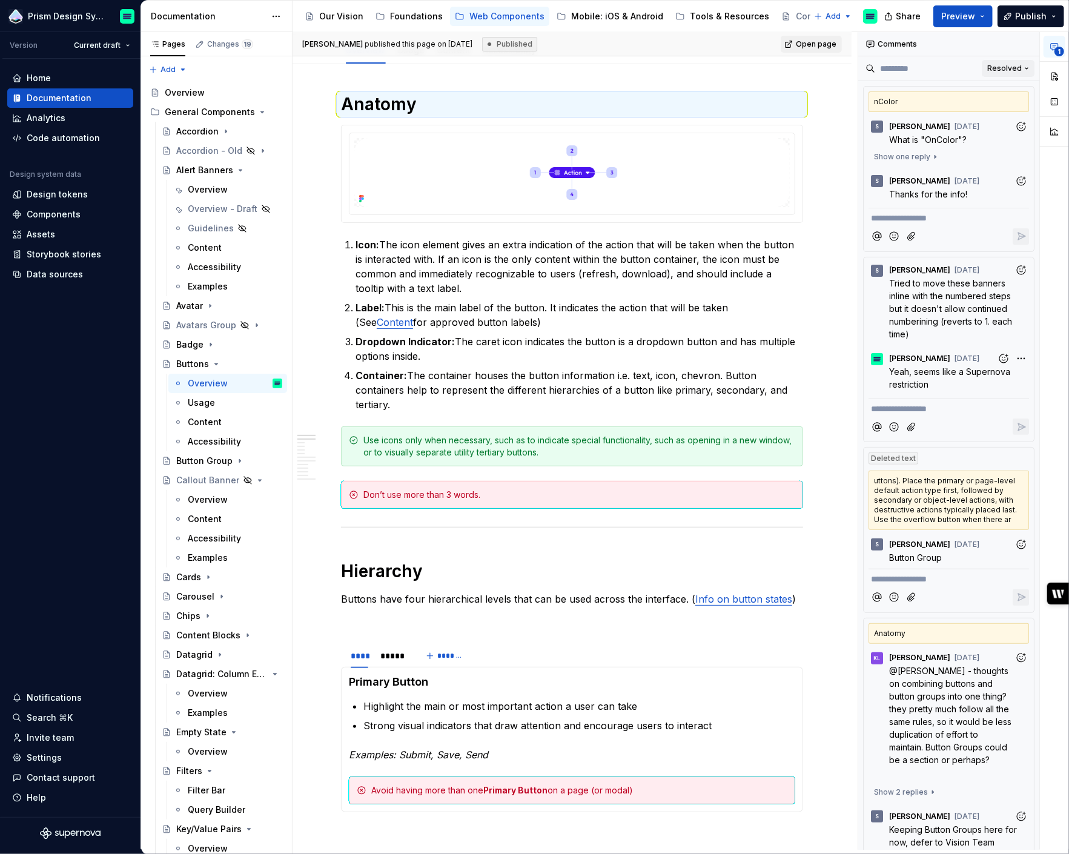
click at [1004, 68] on span "Resolved" at bounding box center [1004, 69] width 35 height 10
click at [954, 91] on div "Open comments" at bounding box center [988, 91] width 79 height 12
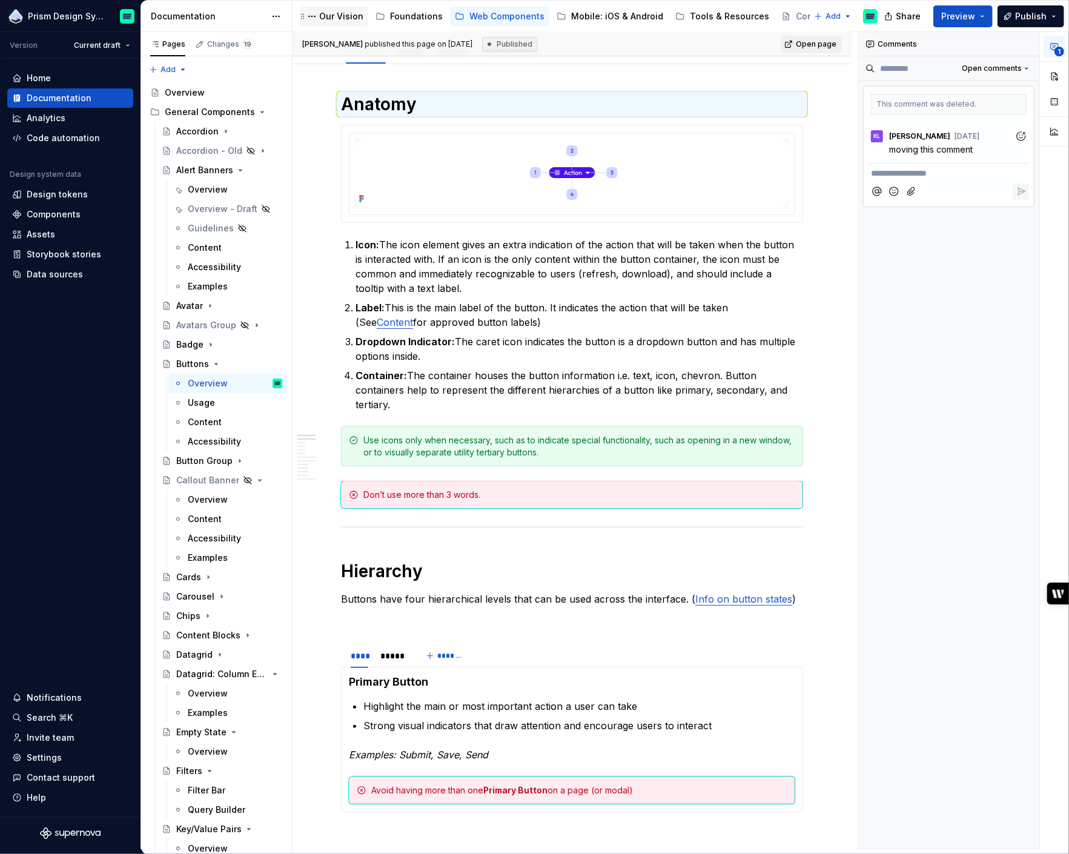
click at [336, 15] on div "Our Vision" at bounding box center [341, 16] width 44 height 12
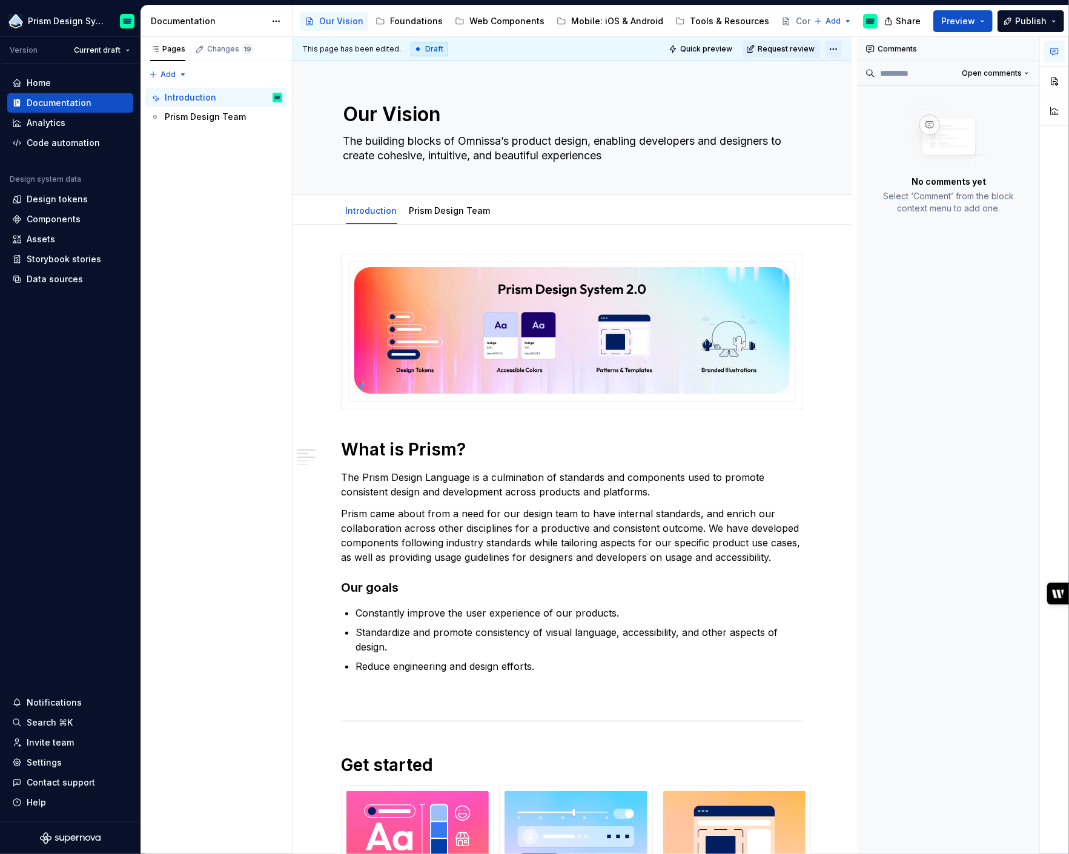
click at [844, 50] on html "Prism Design System Version Current draft Home Documentation Analytics Code aut…" at bounding box center [534, 427] width 1069 height 854
click at [578, 483] on html "Prism Design System Version Current draft Home Documentation Analytics Code aut…" at bounding box center [534, 427] width 1069 height 854
click at [211, 118] on div "Prism Design Team" at bounding box center [205, 117] width 81 height 12
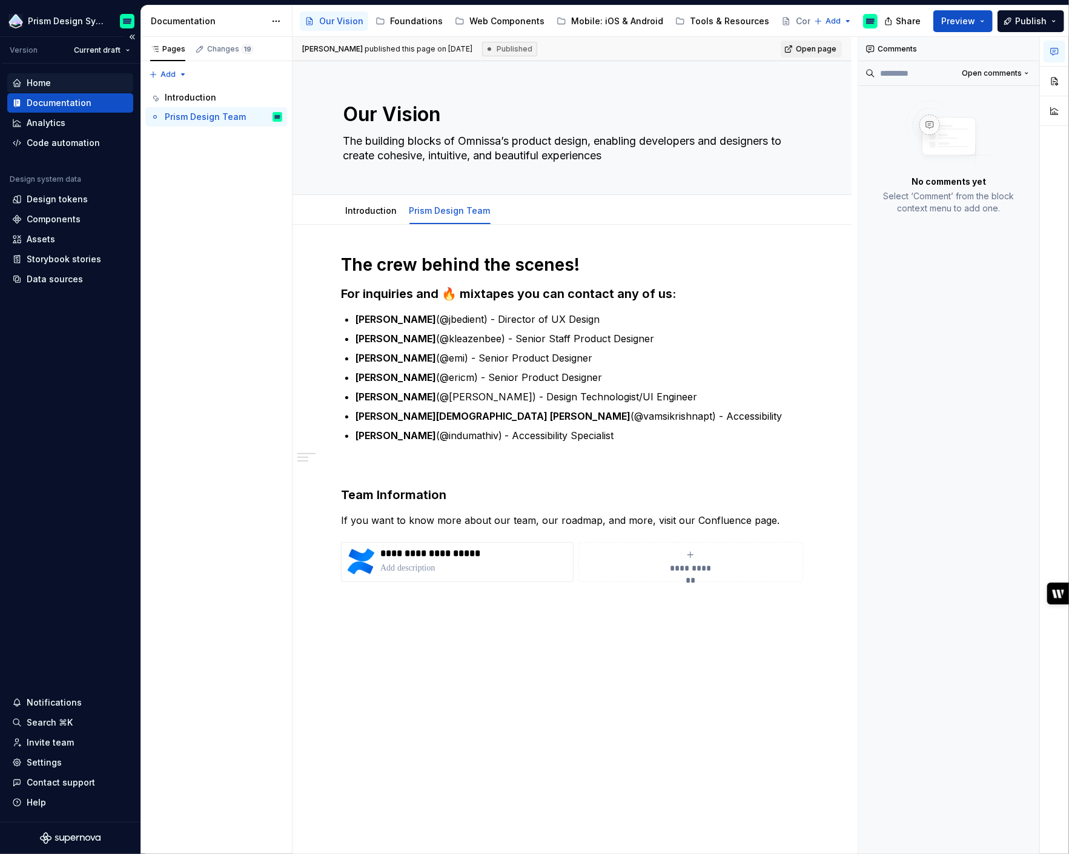
click at [39, 83] on div "Home" at bounding box center [39, 83] width 24 height 12
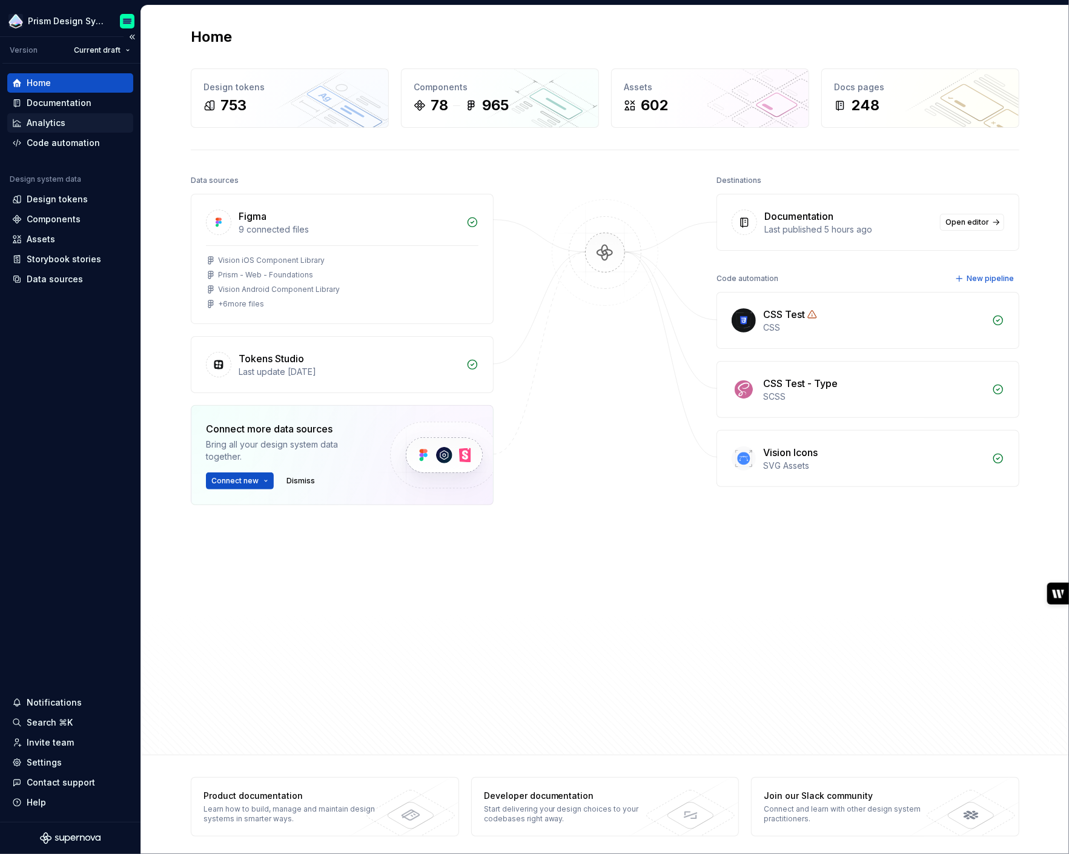
click at [42, 124] on div "Analytics" at bounding box center [46, 123] width 39 height 12
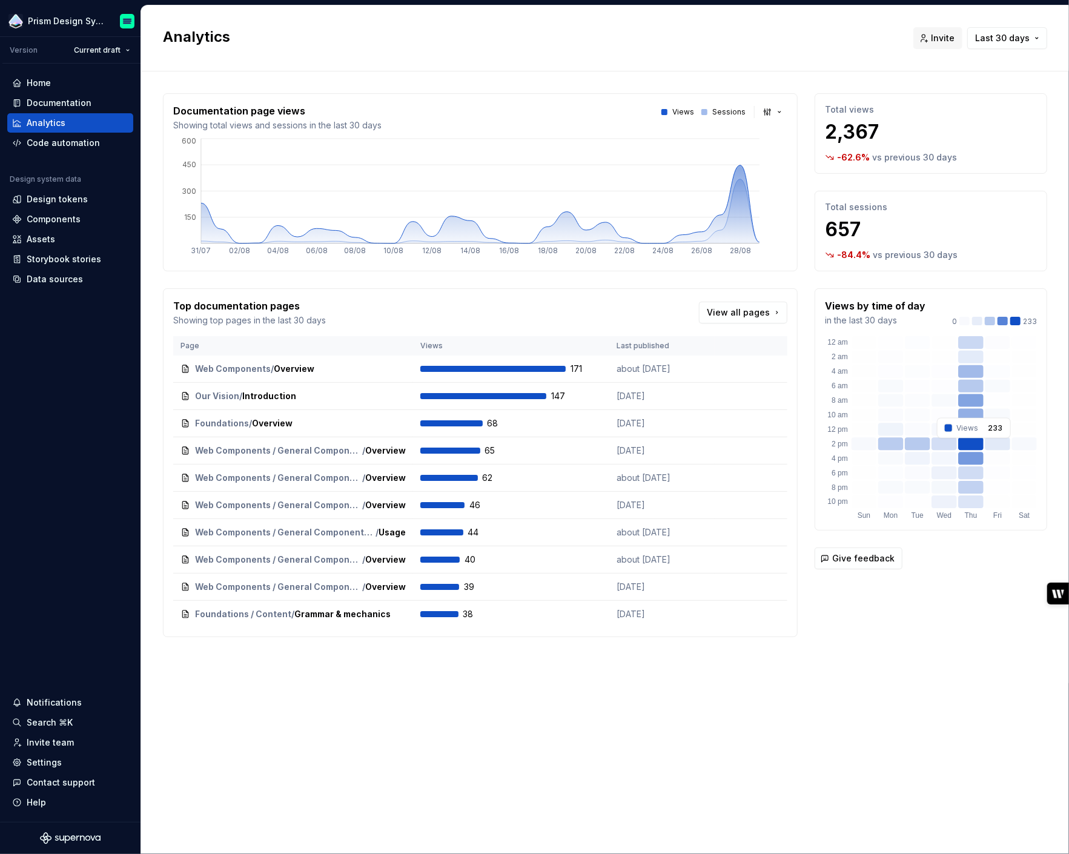
click at [974, 445] on rect at bounding box center [971, 444] width 25 height 13
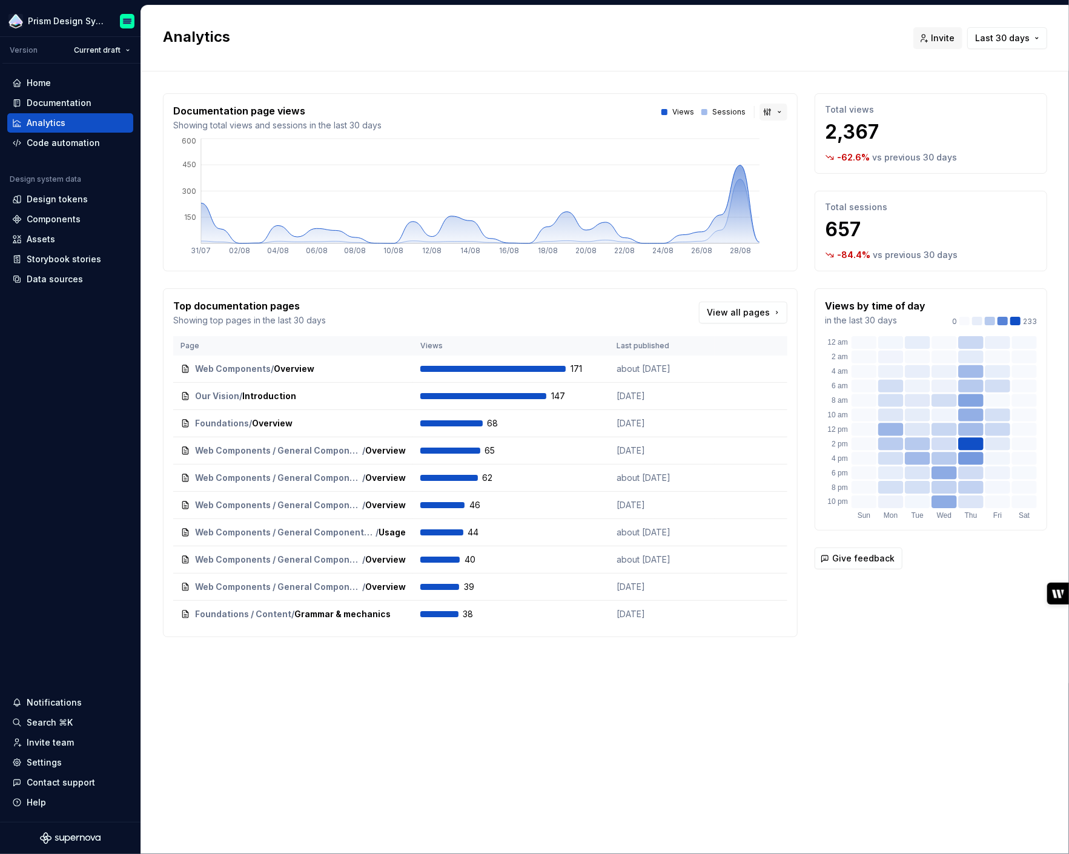
click at [770, 109] on button "button" at bounding box center [774, 112] width 28 height 17
click at [792, 151] on div "Bar chart" at bounding box center [802, 154] width 38 height 12
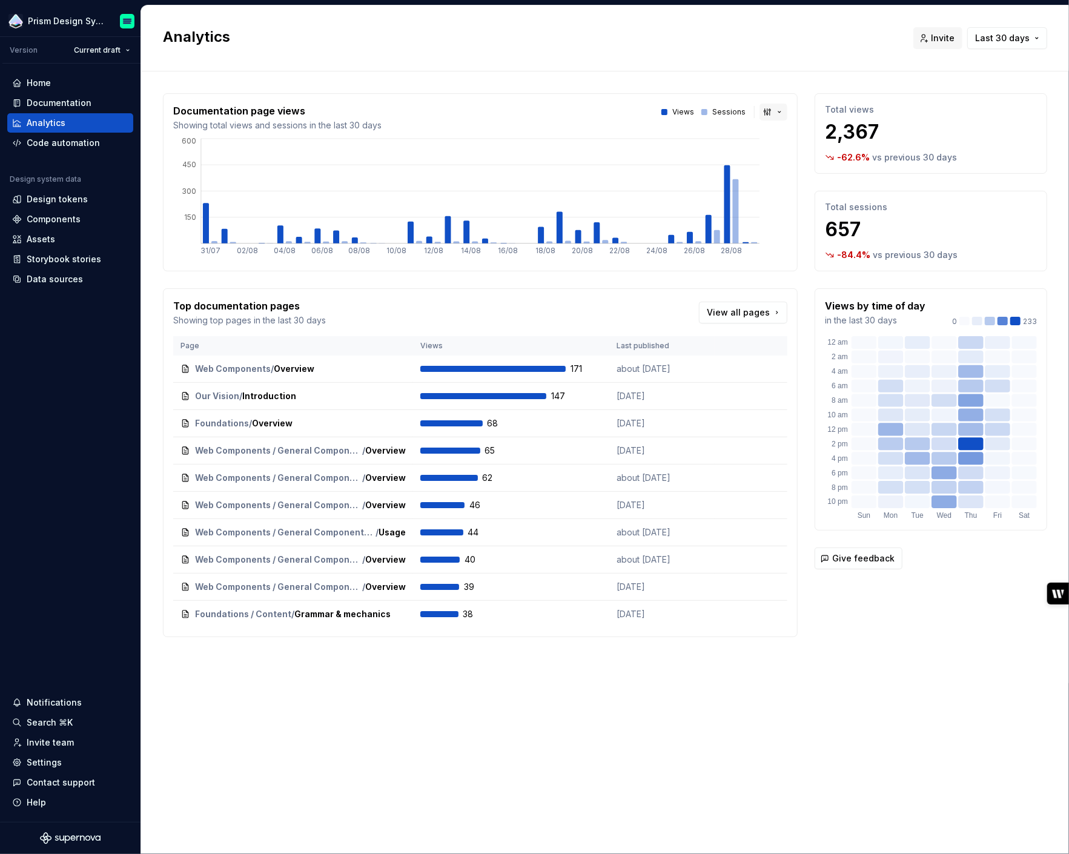
click at [769, 110] on button "button" at bounding box center [774, 112] width 28 height 17
click at [786, 175] on div "Line chart" at bounding box center [804, 174] width 42 height 12
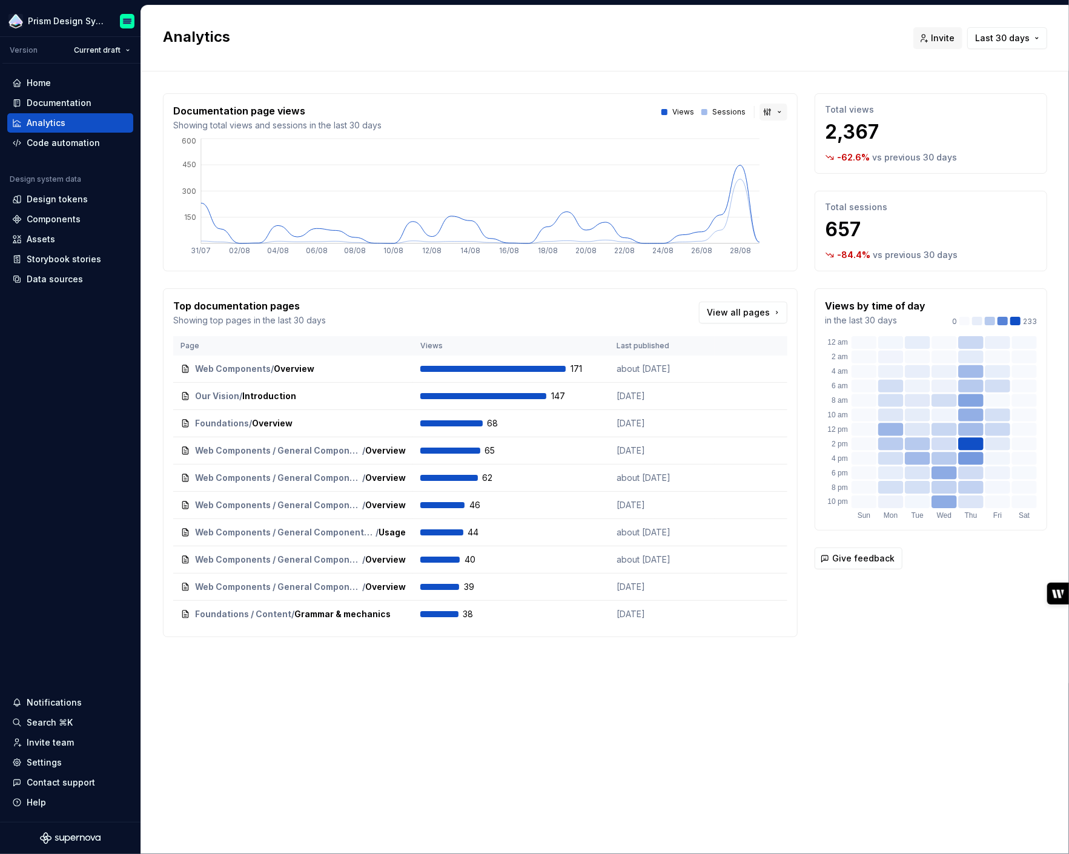
click at [768, 113] on button "button" at bounding box center [774, 112] width 28 height 17
click at [790, 133] on div "Area chart" at bounding box center [805, 135] width 44 height 12
click at [614, 81] on div "Documentation page views Showing total views and sessions in the last 30 days V…" at bounding box center [605, 377] width 884 height 612
click at [42, 81] on div "Home" at bounding box center [39, 83] width 24 height 12
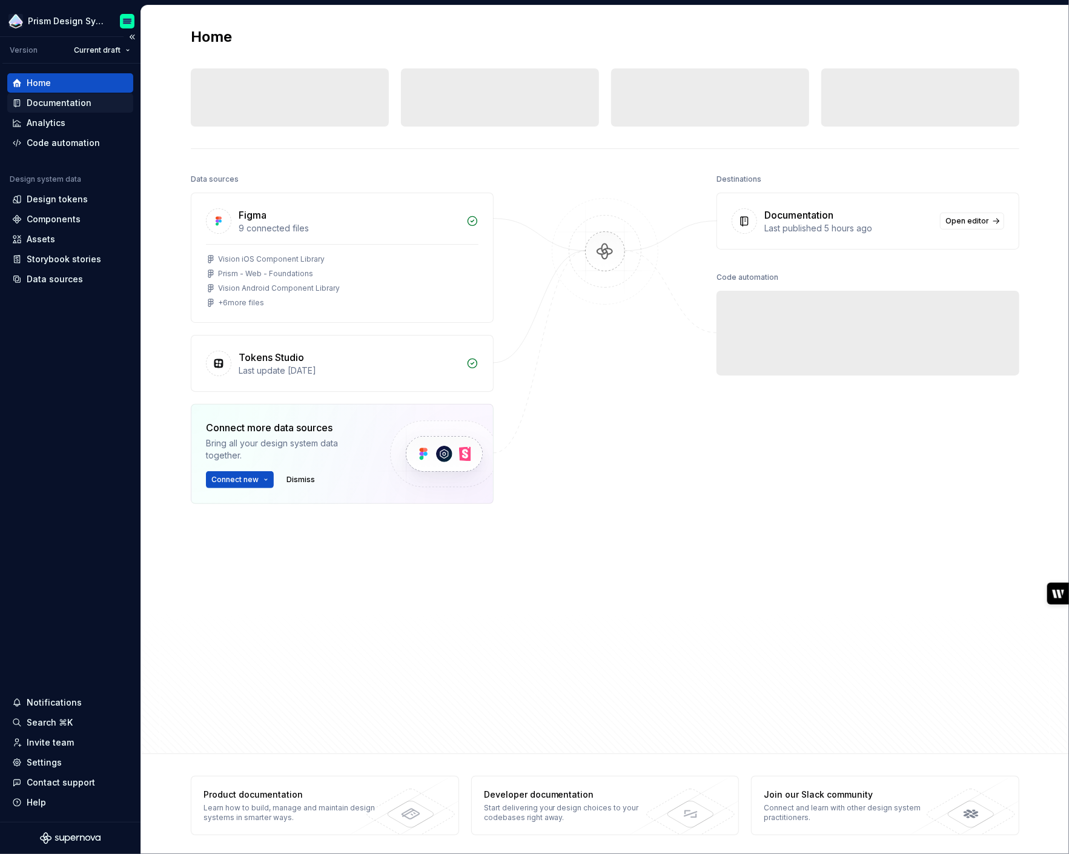
click at [51, 97] on div "Documentation" at bounding box center [59, 103] width 65 height 12
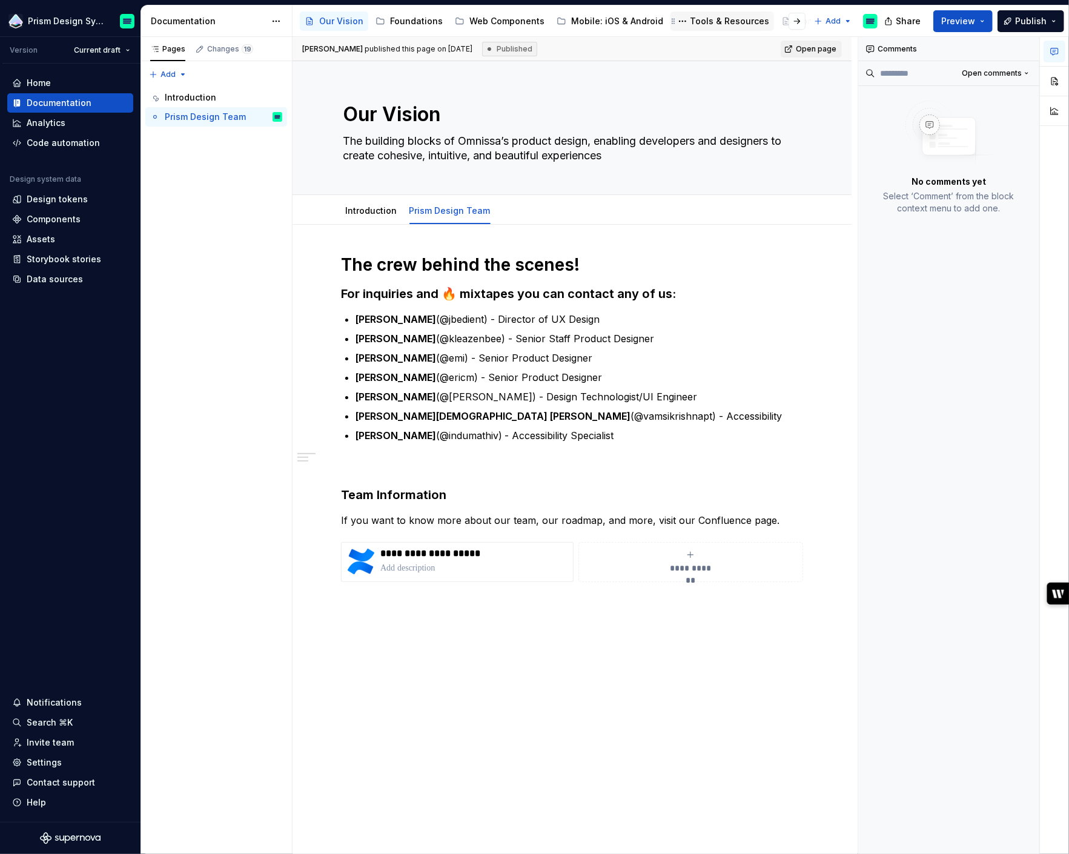
scroll to position [0, 124]
click at [790, 21] on div "Releases" at bounding box center [809, 21] width 39 height 12
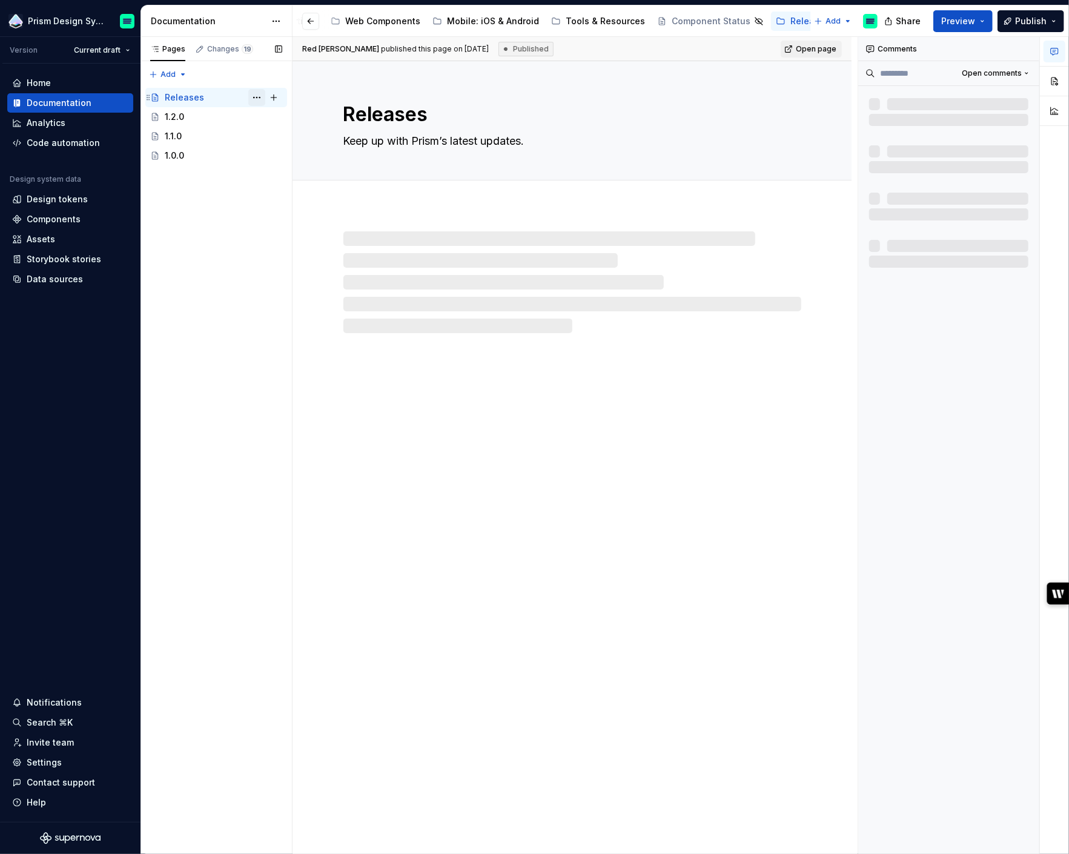
click at [255, 96] on button "Page tree" at bounding box center [256, 97] width 17 height 17
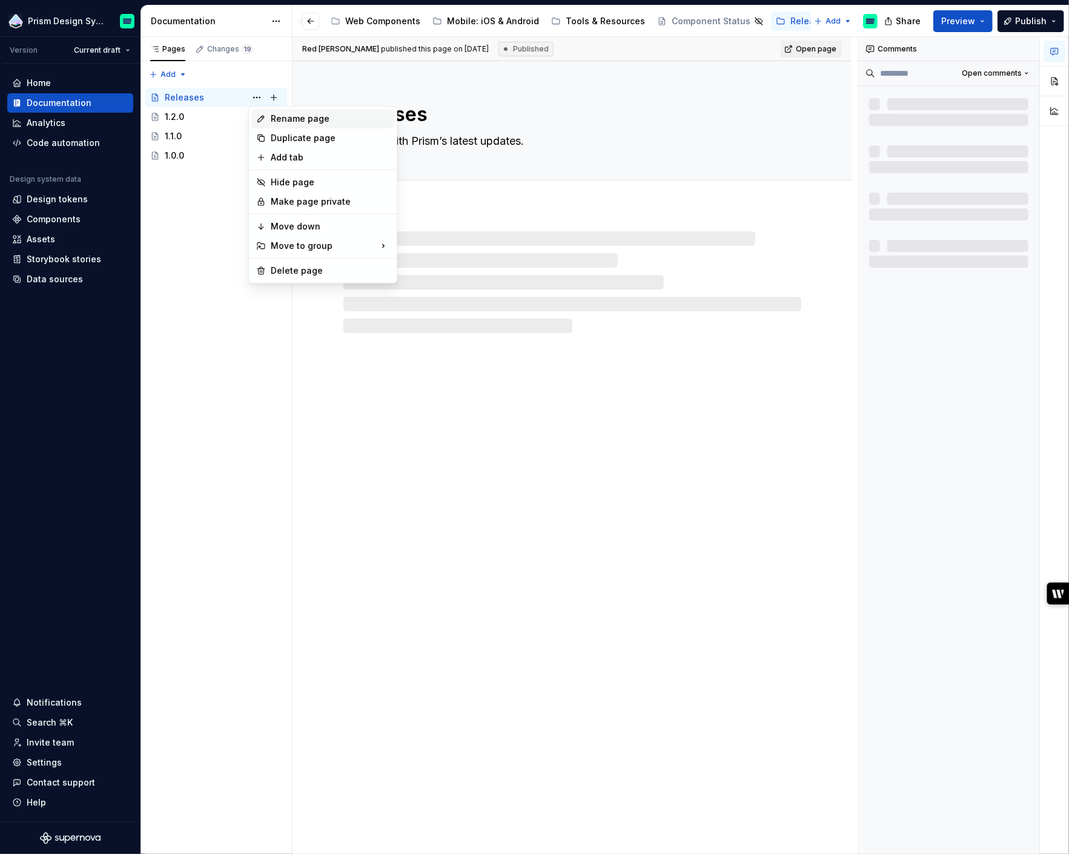
click at [291, 119] on div "Rename page" at bounding box center [330, 119] width 119 height 12
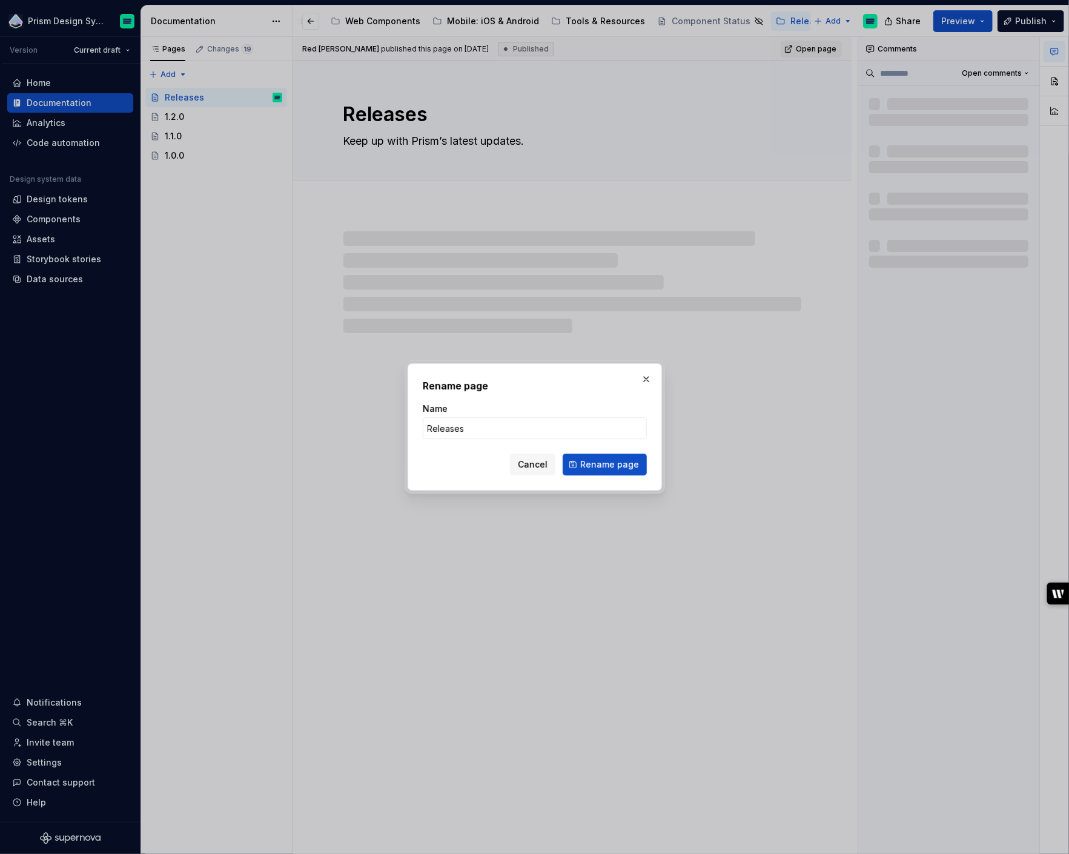
type textarea "*"
type input "Overvi"
type textarea "*"
type input "Overview"
type textarea "*"
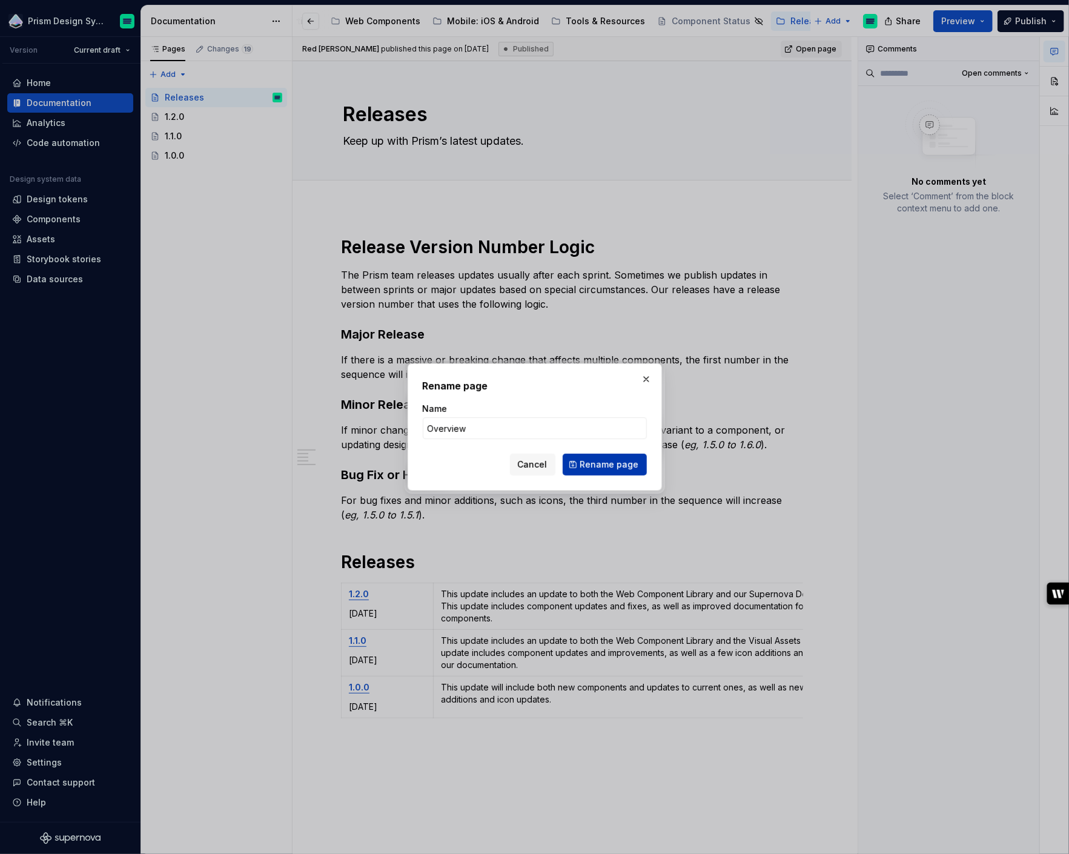
type input "Overview"
click at [606, 465] on span "Rename page" at bounding box center [609, 465] width 59 height 12
type textarea "*"
type textarea "Overview"
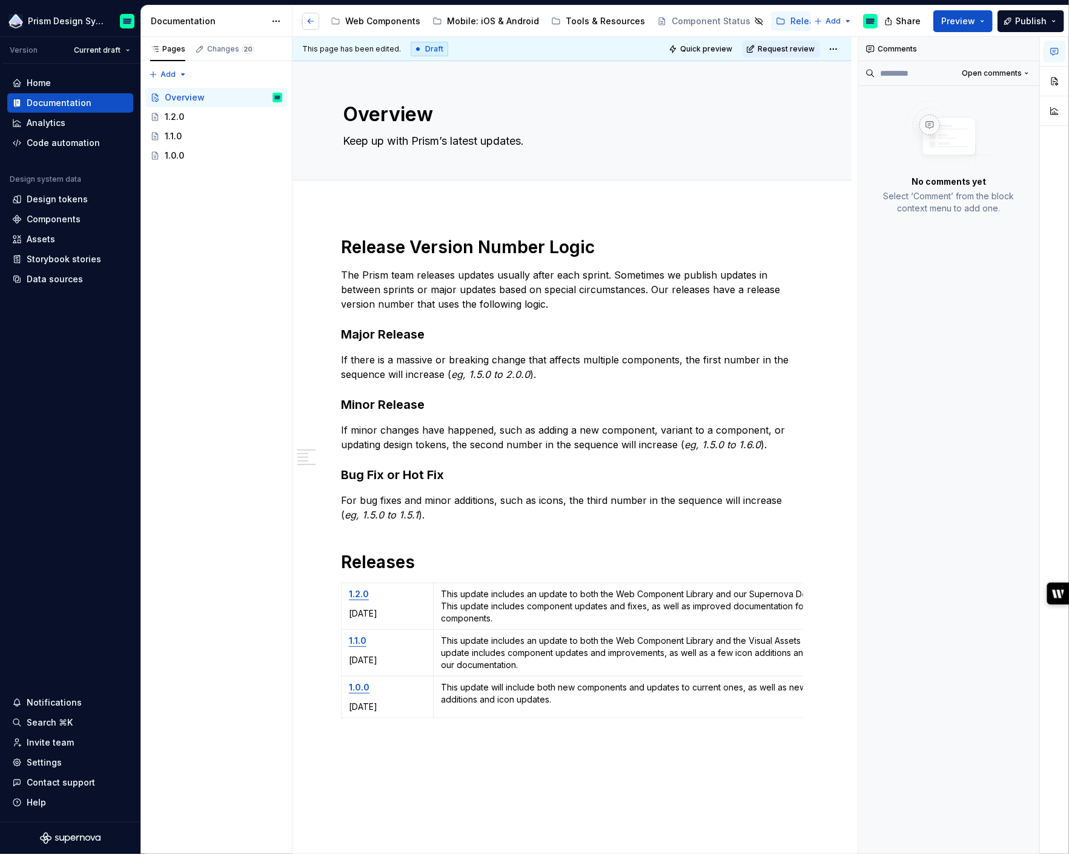
click at [310, 24] on button "button" at bounding box center [310, 21] width 17 height 17
click at [349, 21] on div "Our Vision" at bounding box center [341, 21] width 44 height 12
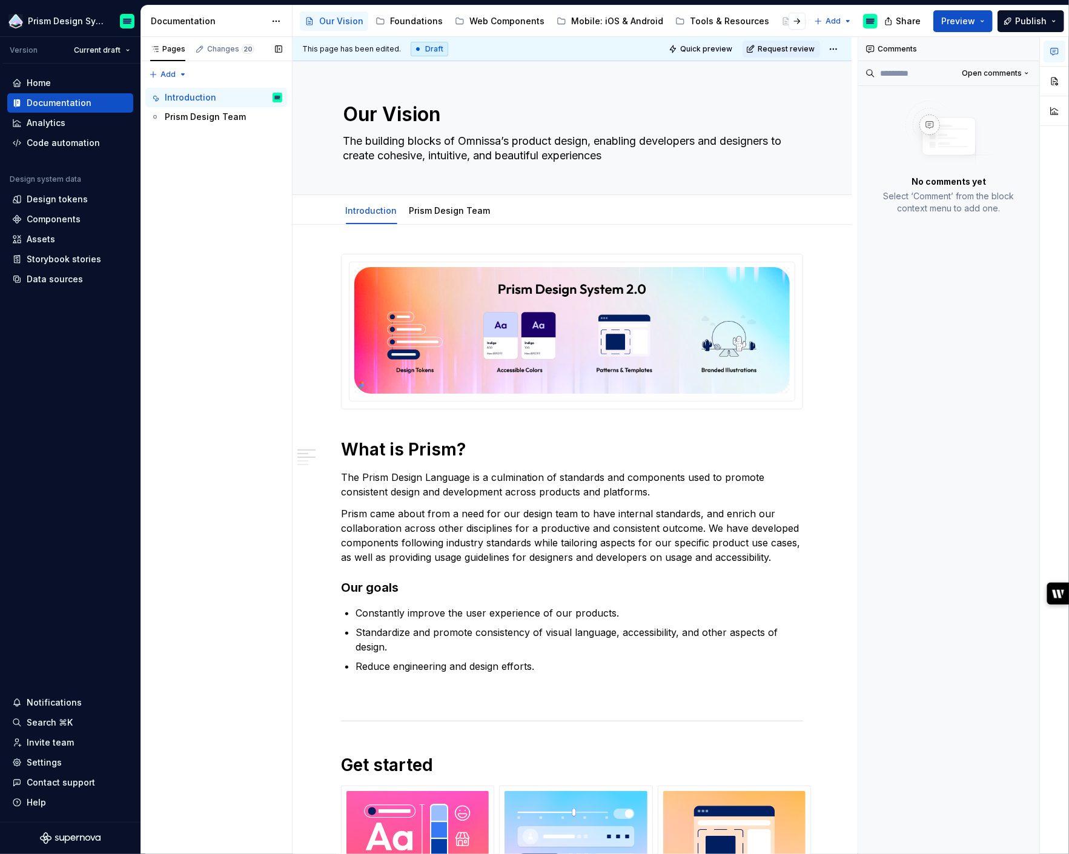
type textarea "*"
